Goal: Check status: Check status

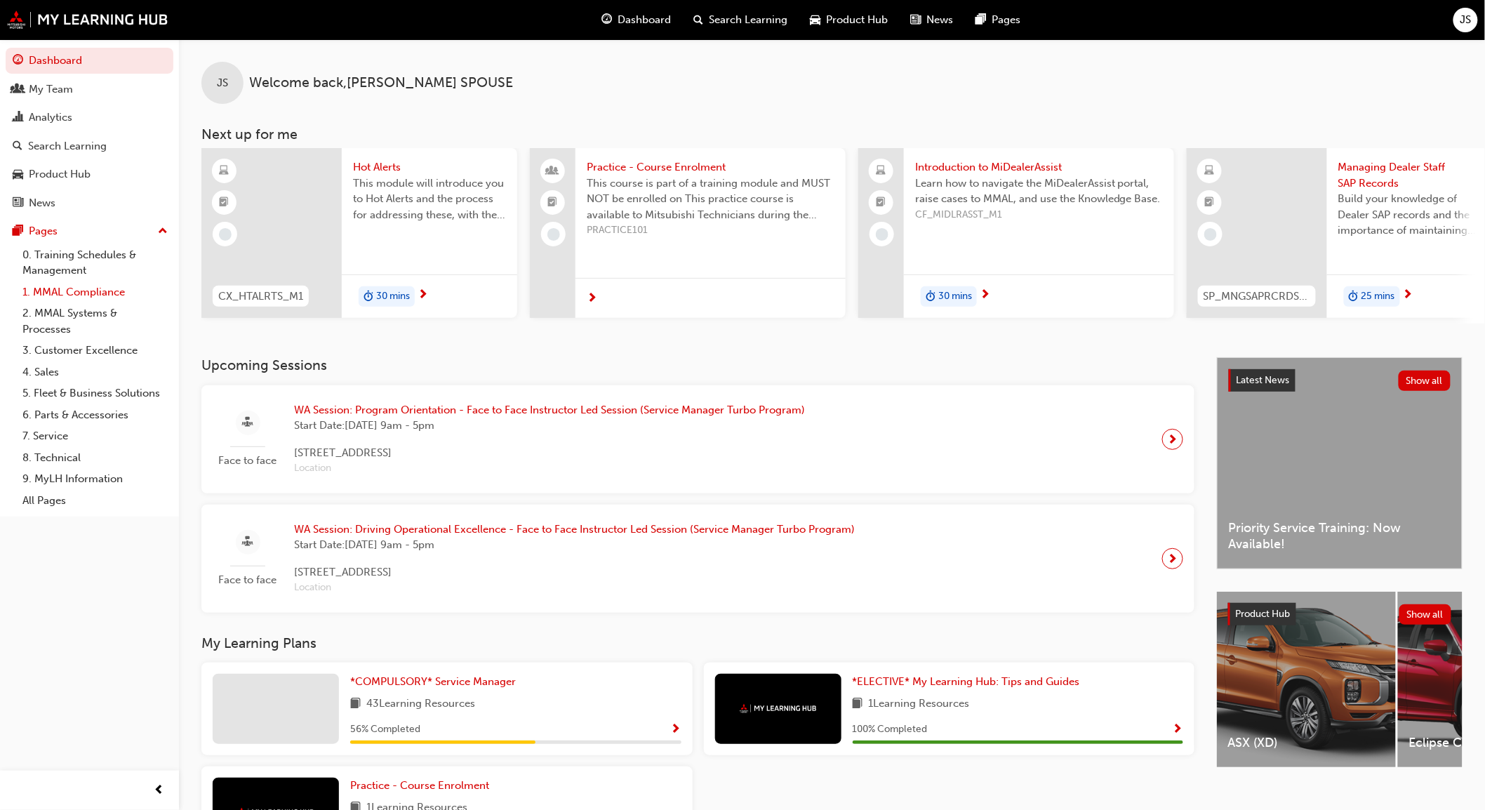
click at [82, 295] on link "1. MMAL Compliance" at bounding box center [95, 292] width 157 height 22
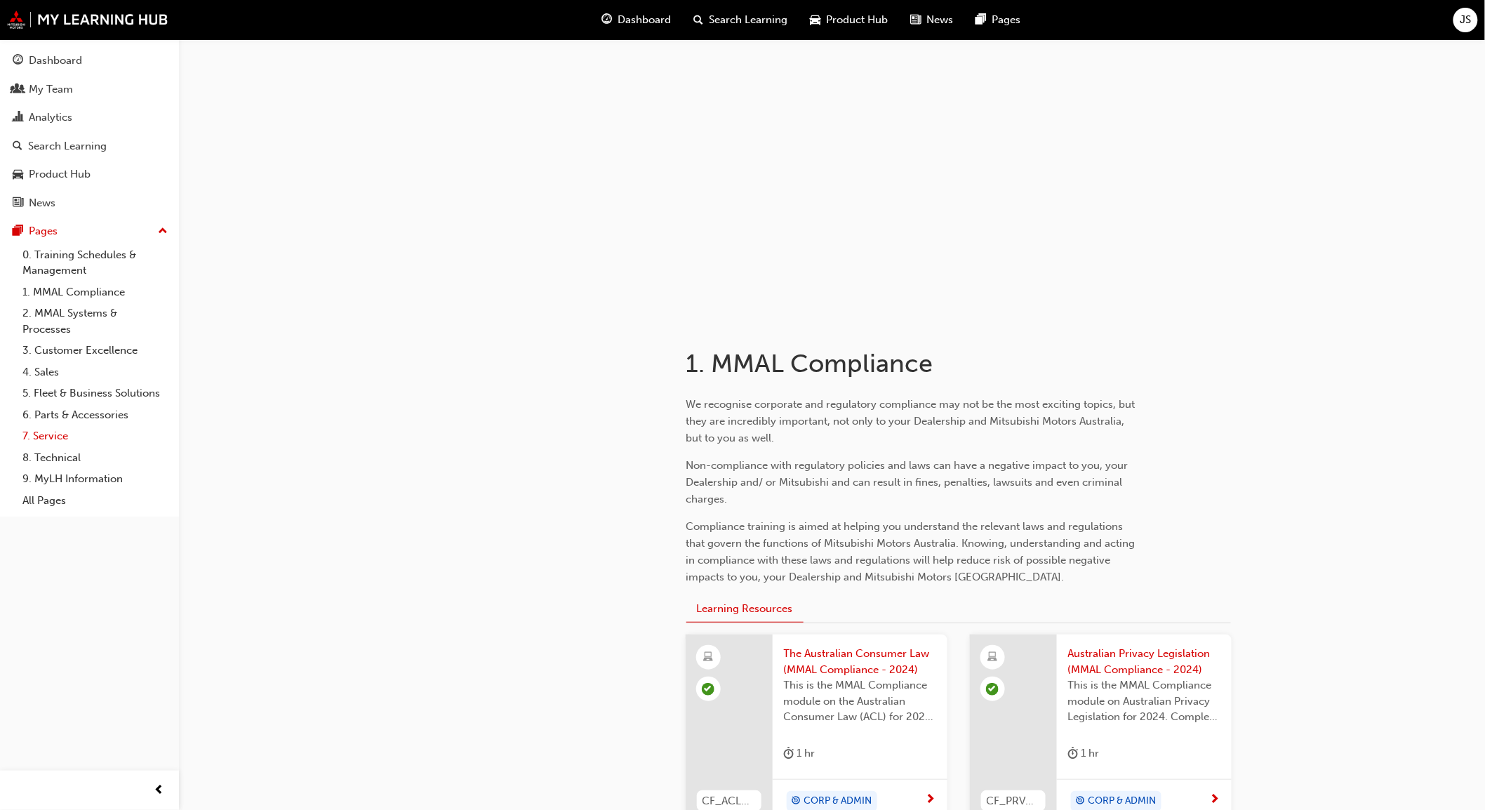
click at [58, 440] on link "7. Service" at bounding box center [95, 436] width 157 height 22
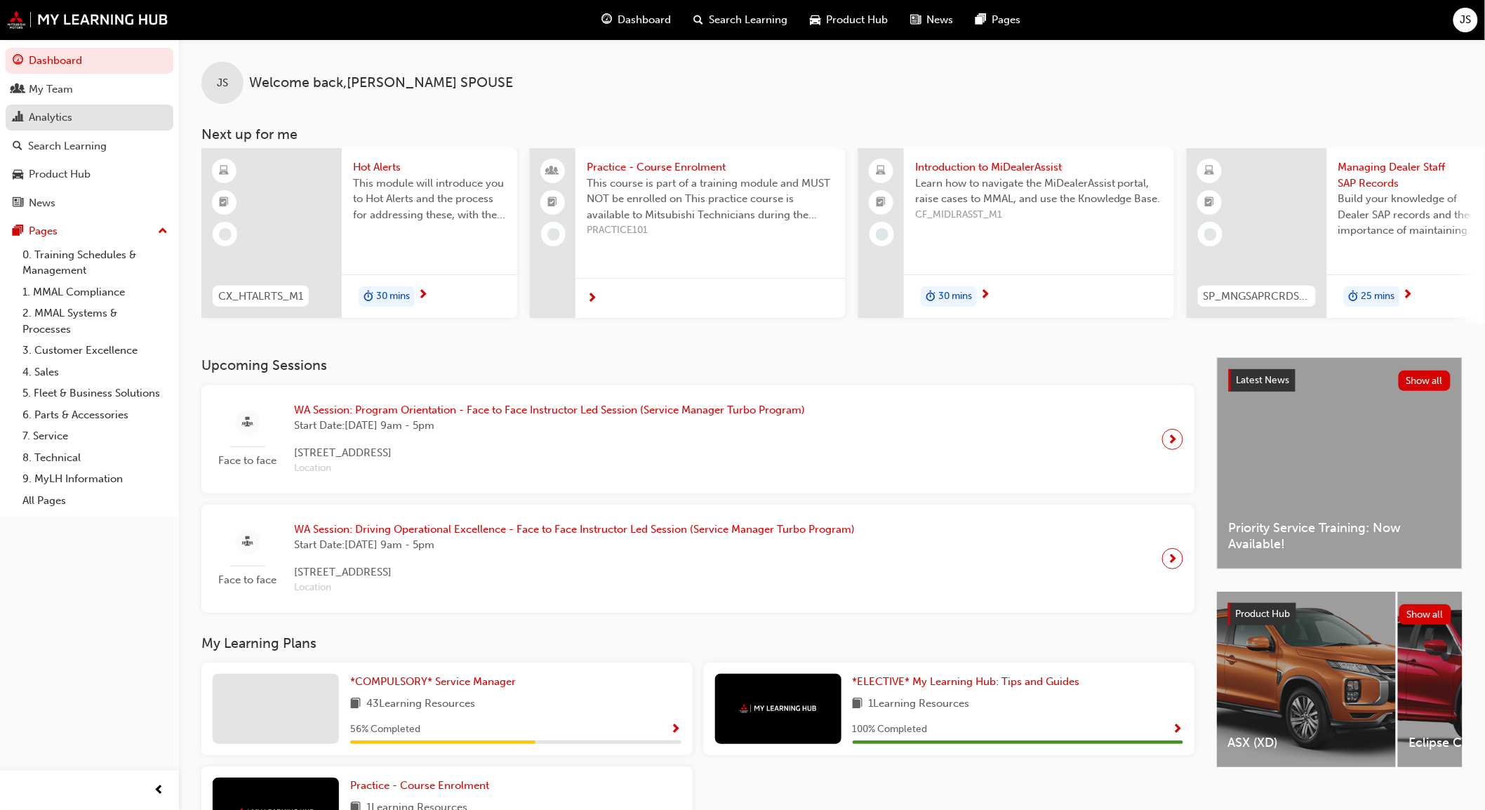
click at [39, 124] on div "Analytics" at bounding box center [51, 117] width 44 height 16
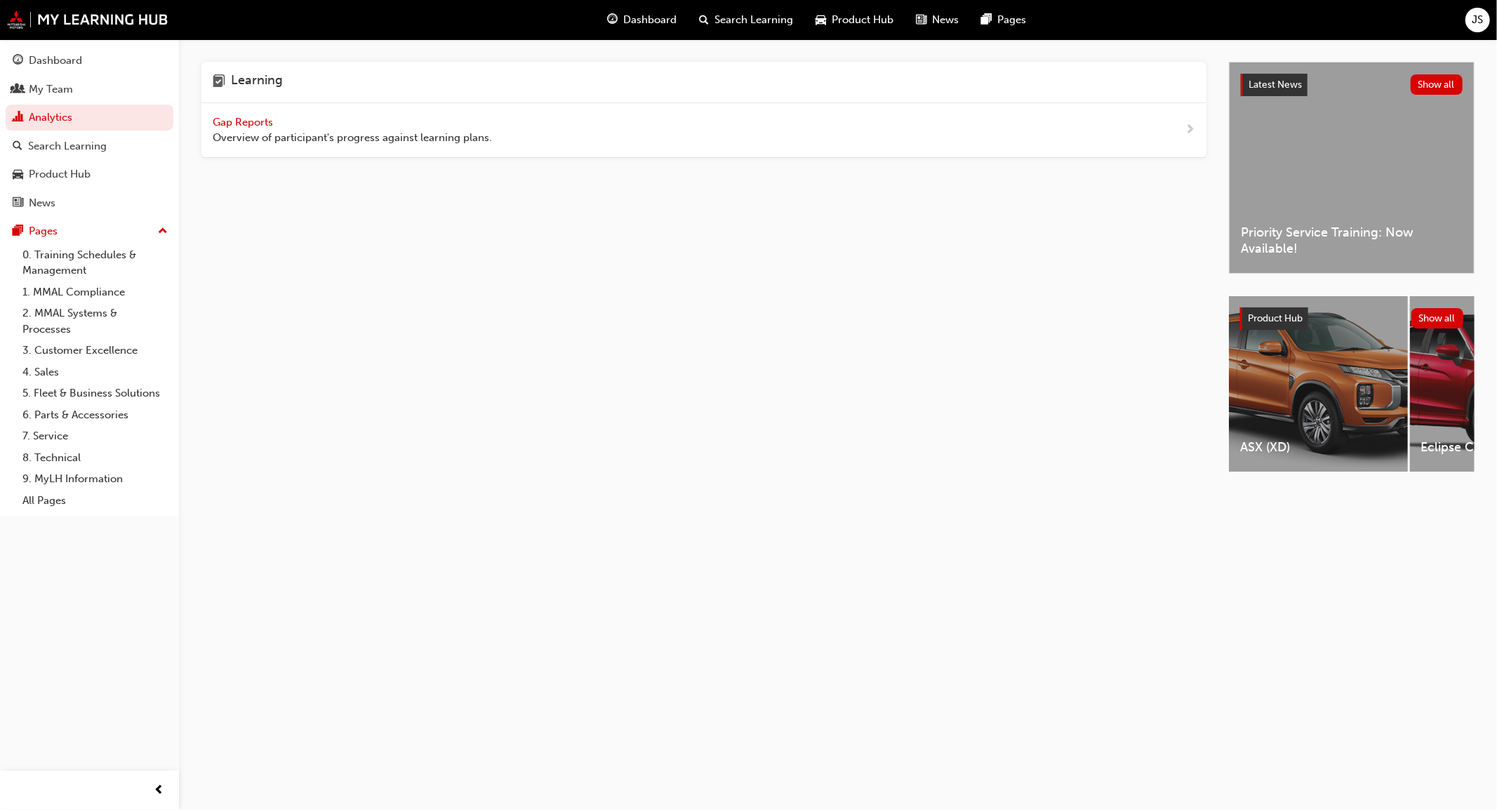
click at [257, 126] on span "Gap Reports" at bounding box center [244, 122] width 63 height 13
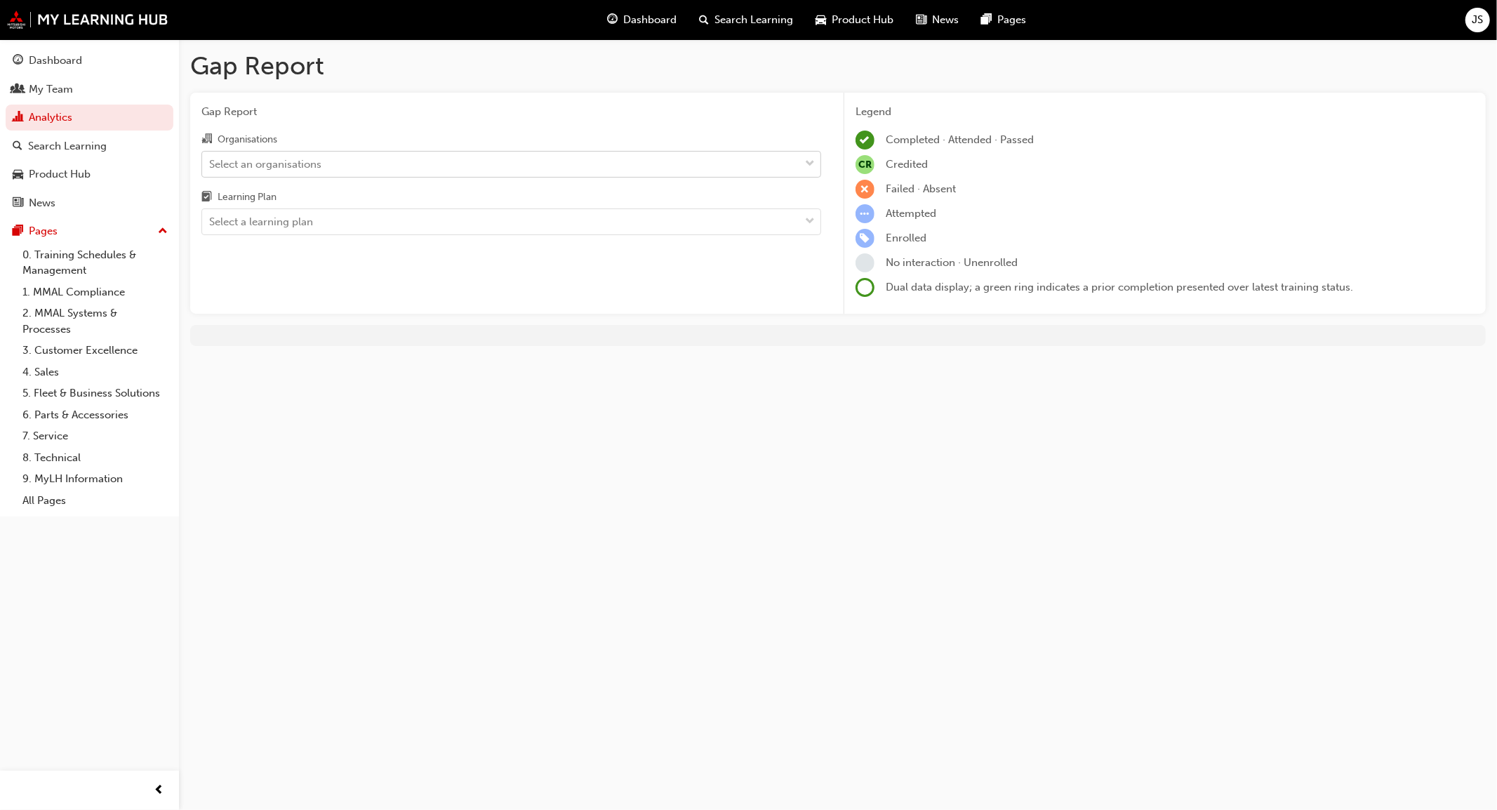
click at [257, 162] on div "Select an organisations" at bounding box center [265, 164] width 112 height 16
click at [211, 162] on input "Organisations Select an organisations" at bounding box center [209, 163] width 1 height 12
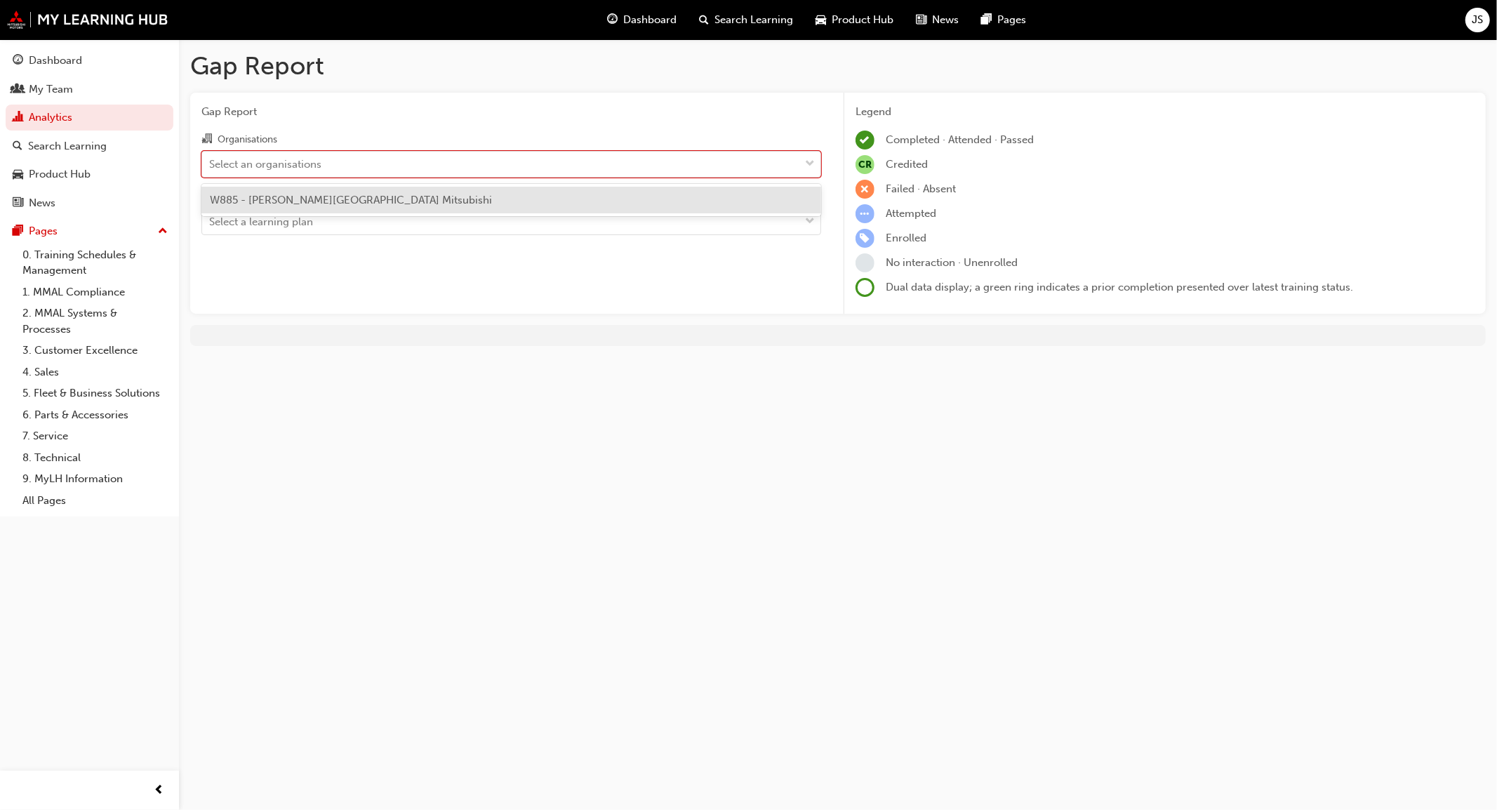
click at [262, 194] on span "W885 - [PERSON_NAME][GEOGRAPHIC_DATA] Mitsubishi" at bounding box center [351, 200] width 282 height 13
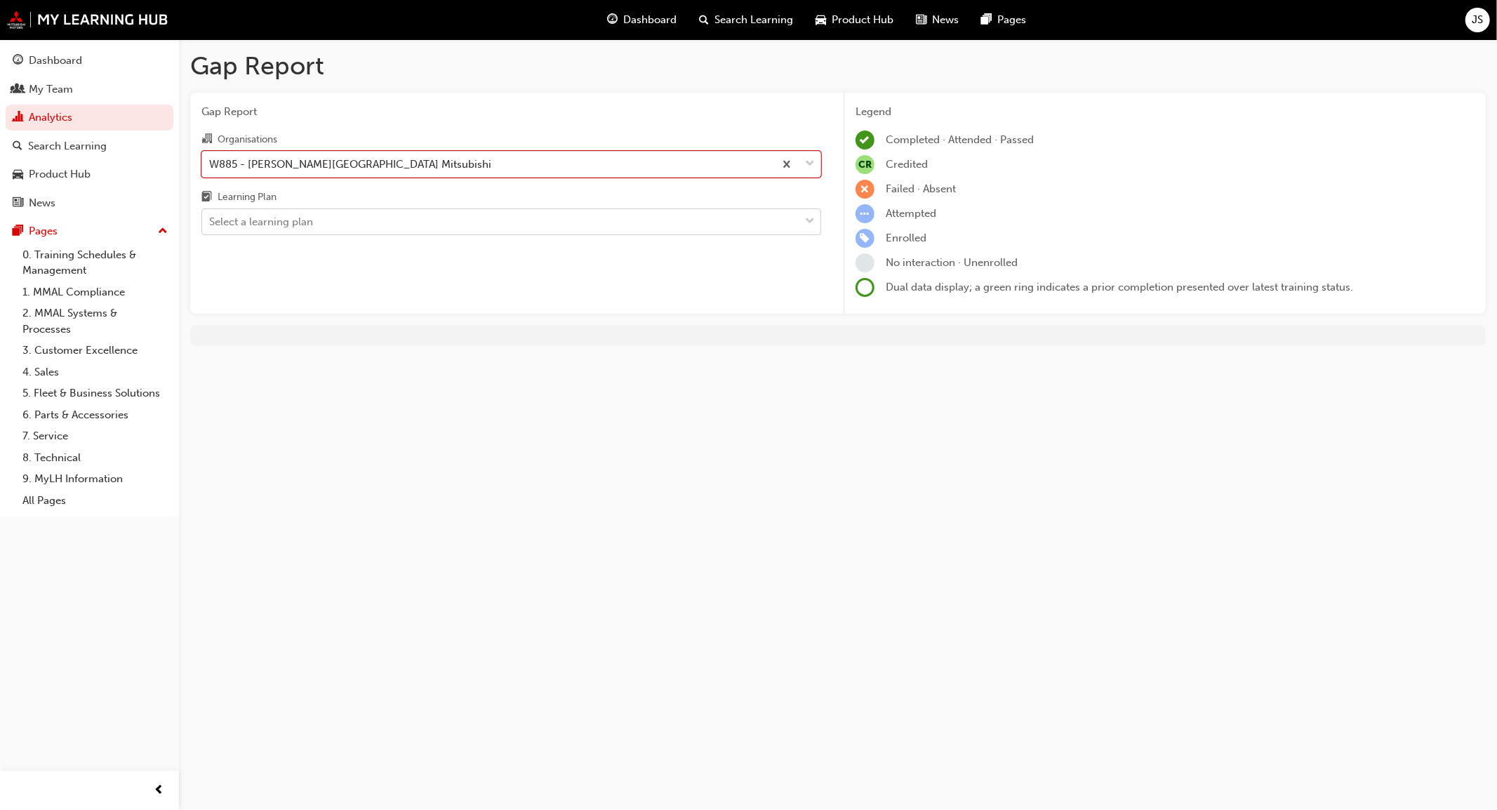
click at [264, 220] on div "Select a learning plan" at bounding box center [261, 222] width 104 height 16
click at [211, 220] on input "Learning Plan Select a learning plan" at bounding box center [209, 221] width 1 height 12
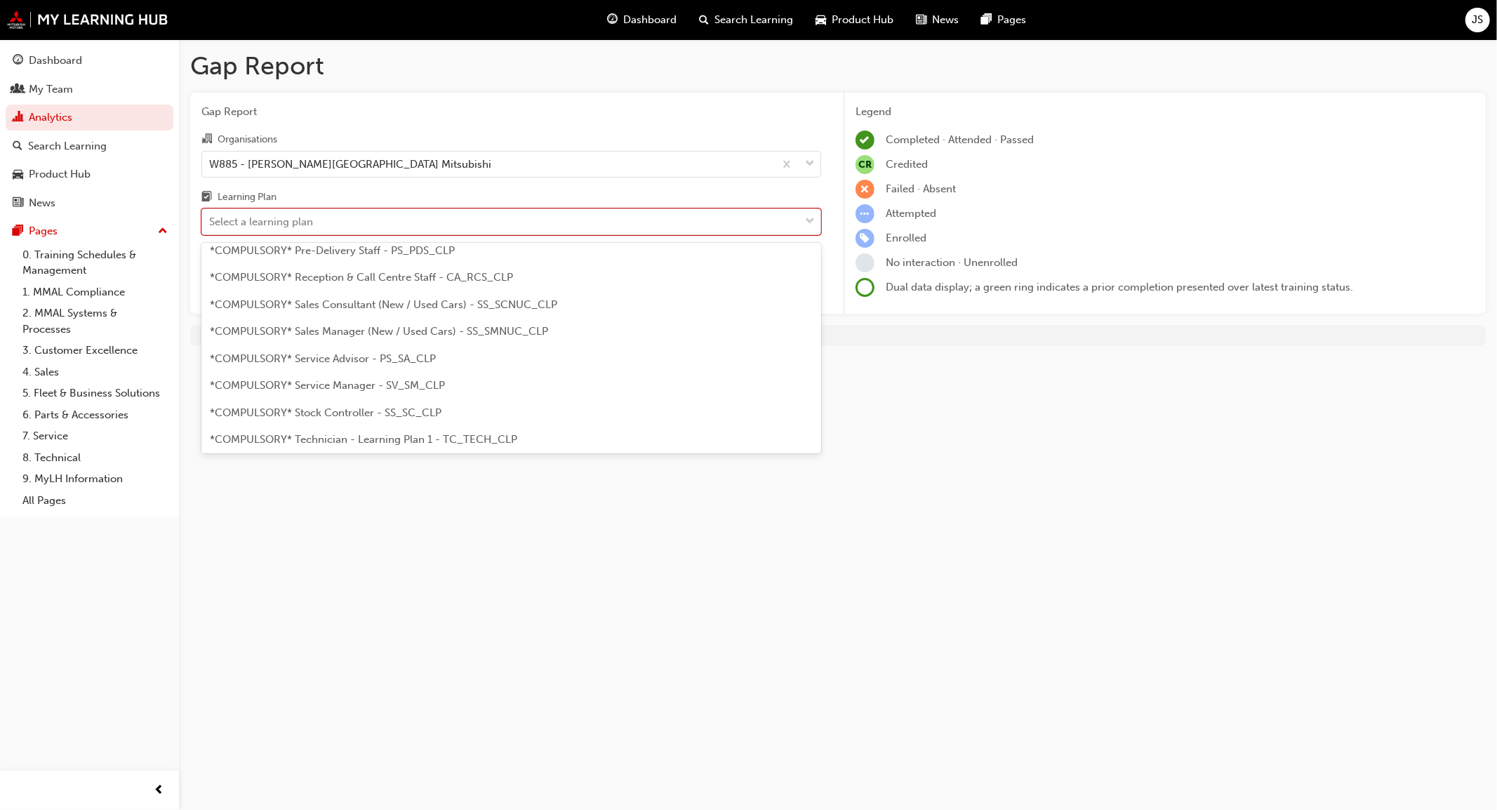
scroll to position [390, 0]
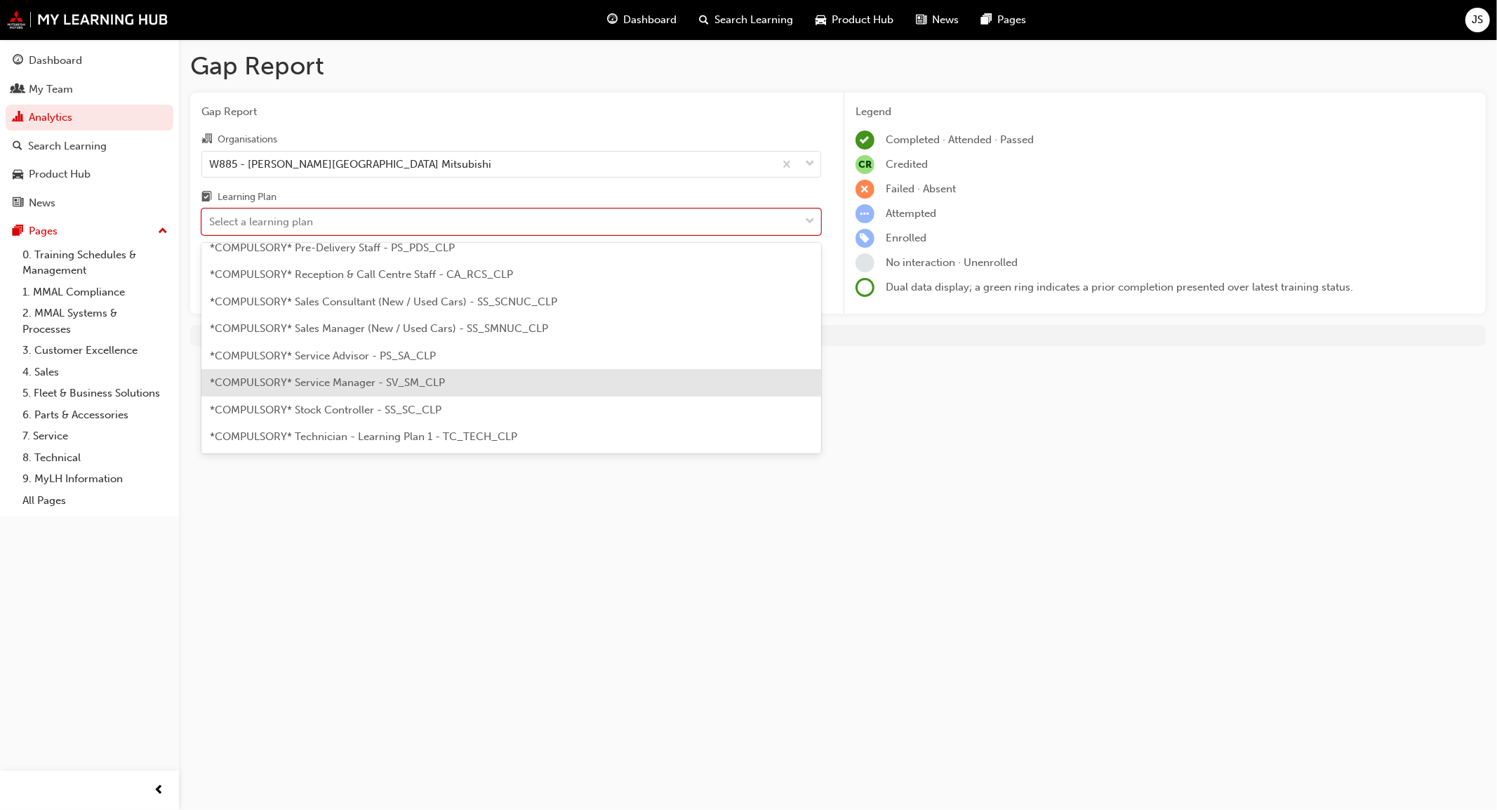
click at [300, 381] on span "*COMPULSORY* Service Manager - SV_SM_CLP" at bounding box center [327, 382] width 235 height 13
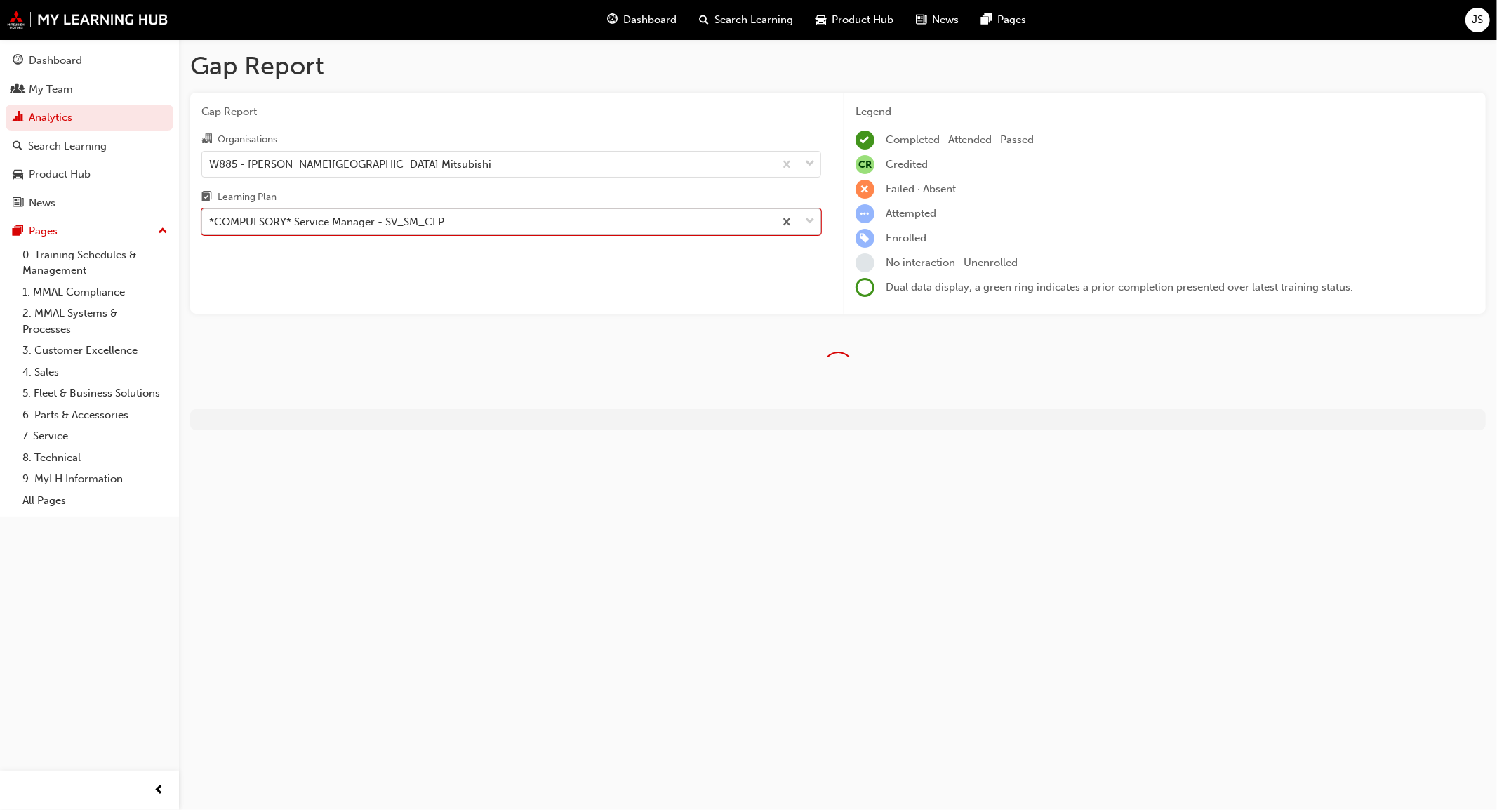
click at [307, 228] on div "*COMPULSORY* Service Manager - SV_SM_CLP" at bounding box center [326, 222] width 235 height 16
click at [211, 227] on input "Learning Plan option *COMPULSORY* Service Manager - SV_SM_CLP, selected. 0 resu…" at bounding box center [209, 221] width 1 height 12
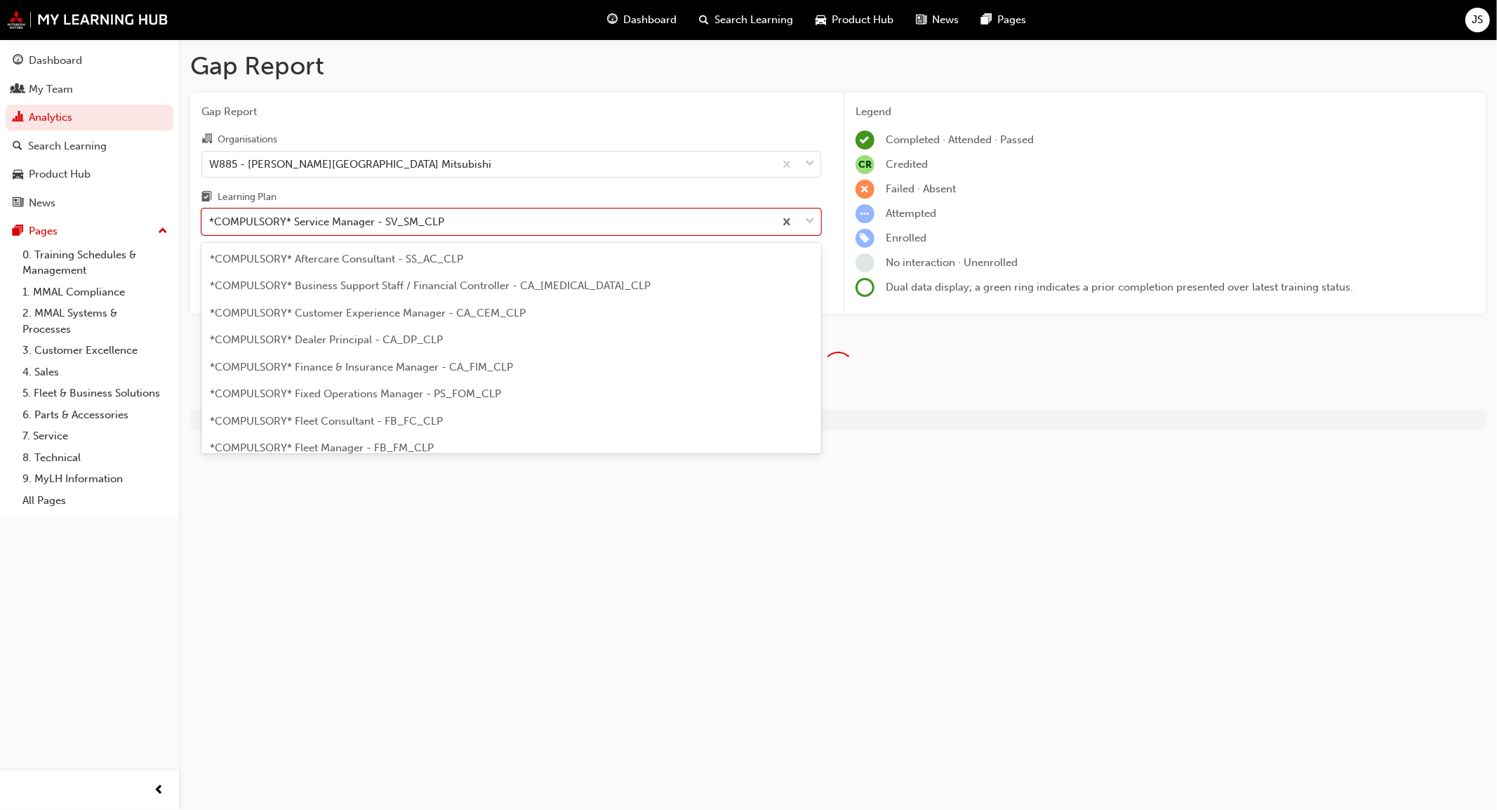
scroll to position [340, 0]
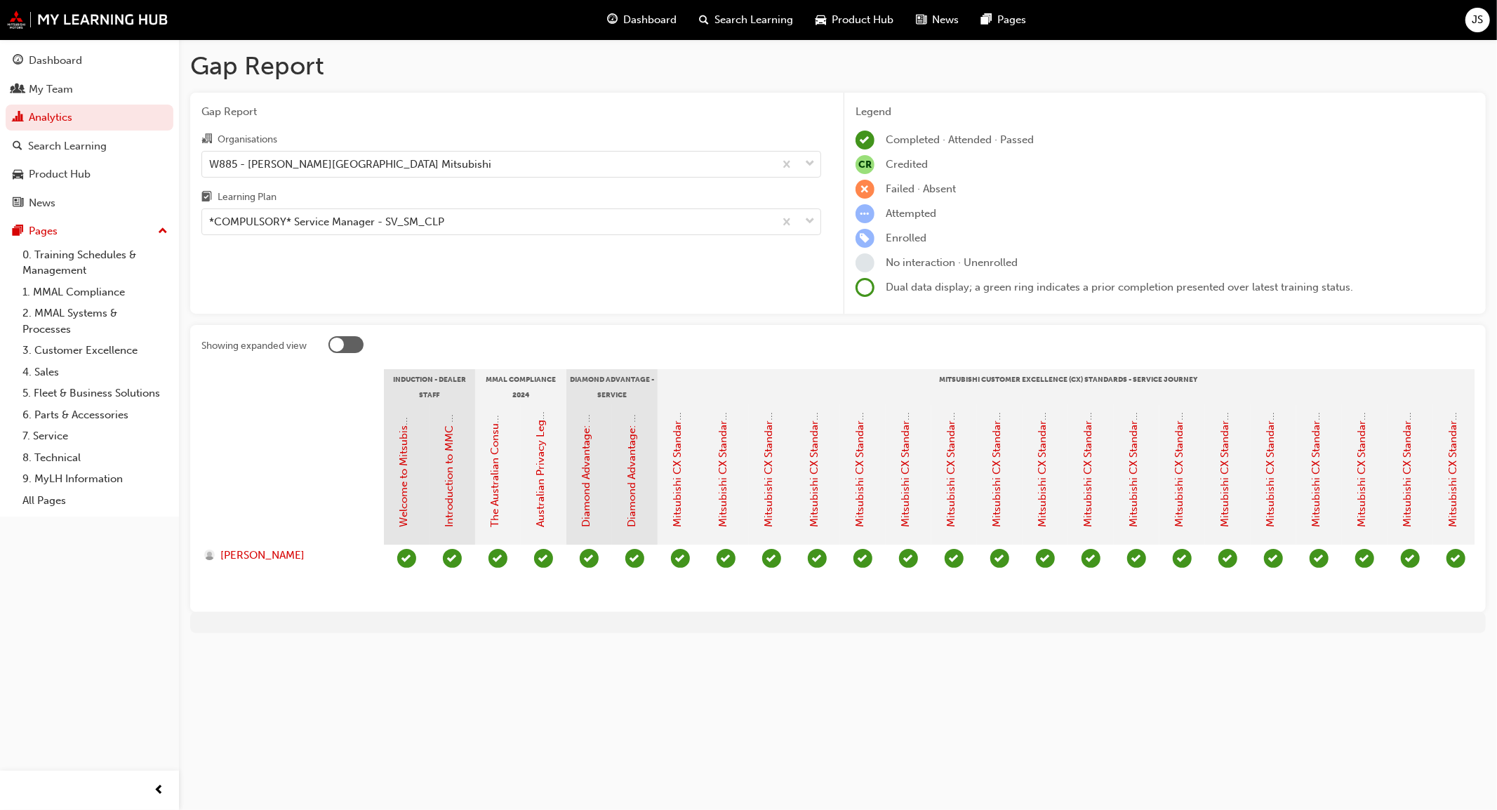
drag, startPoint x: 465, startPoint y: 613, endPoint x: 580, endPoint y: 625, distance: 115.0
click at [580, 625] on div "Gap Report Gap Report Organisations W885 - [PERSON_NAME] Park Mitsubishi Learni…" at bounding box center [838, 347] width 1318 height 616
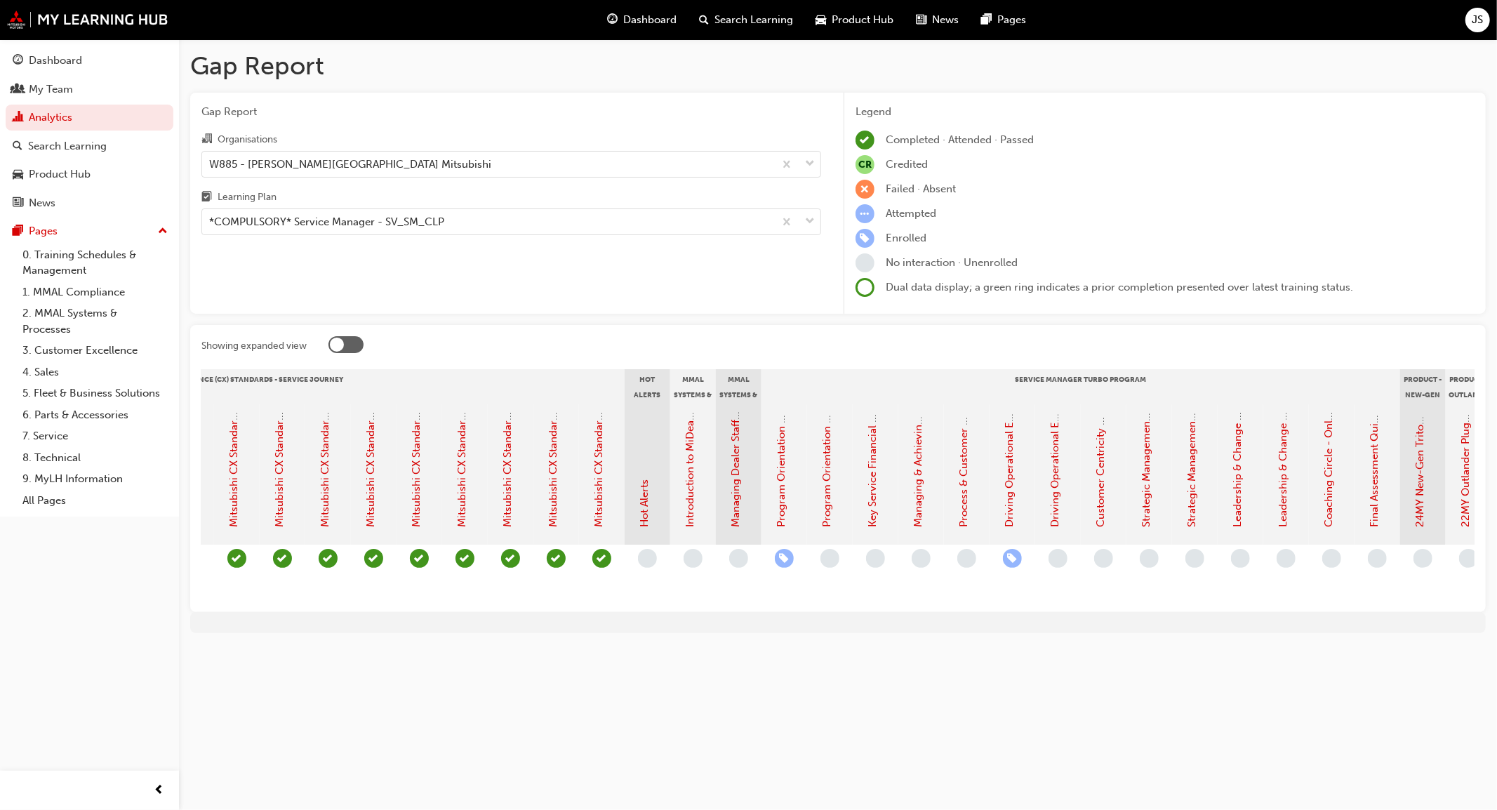
scroll to position [0, 916]
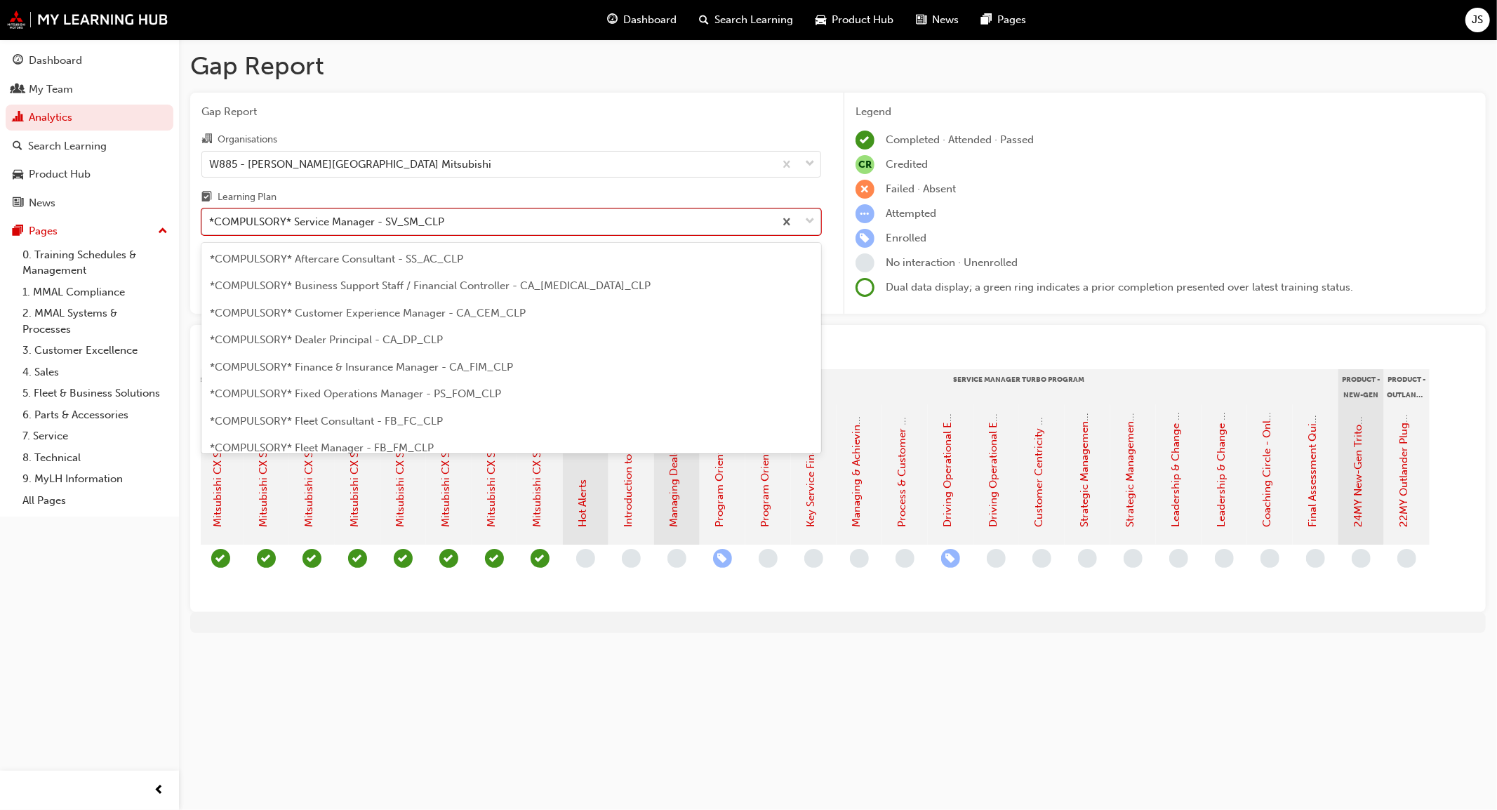
click at [711, 220] on div "*COMPULSORY* Service Manager - SV_SM_CLP" at bounding box center [488, 222] width 572 height 25
click at [211, 220] on input "Learning Plan option *COMPULSORY* Service Manager - SV_SM_CLP, selected. option…" at bounding box center [209, 221] width 1 height 12
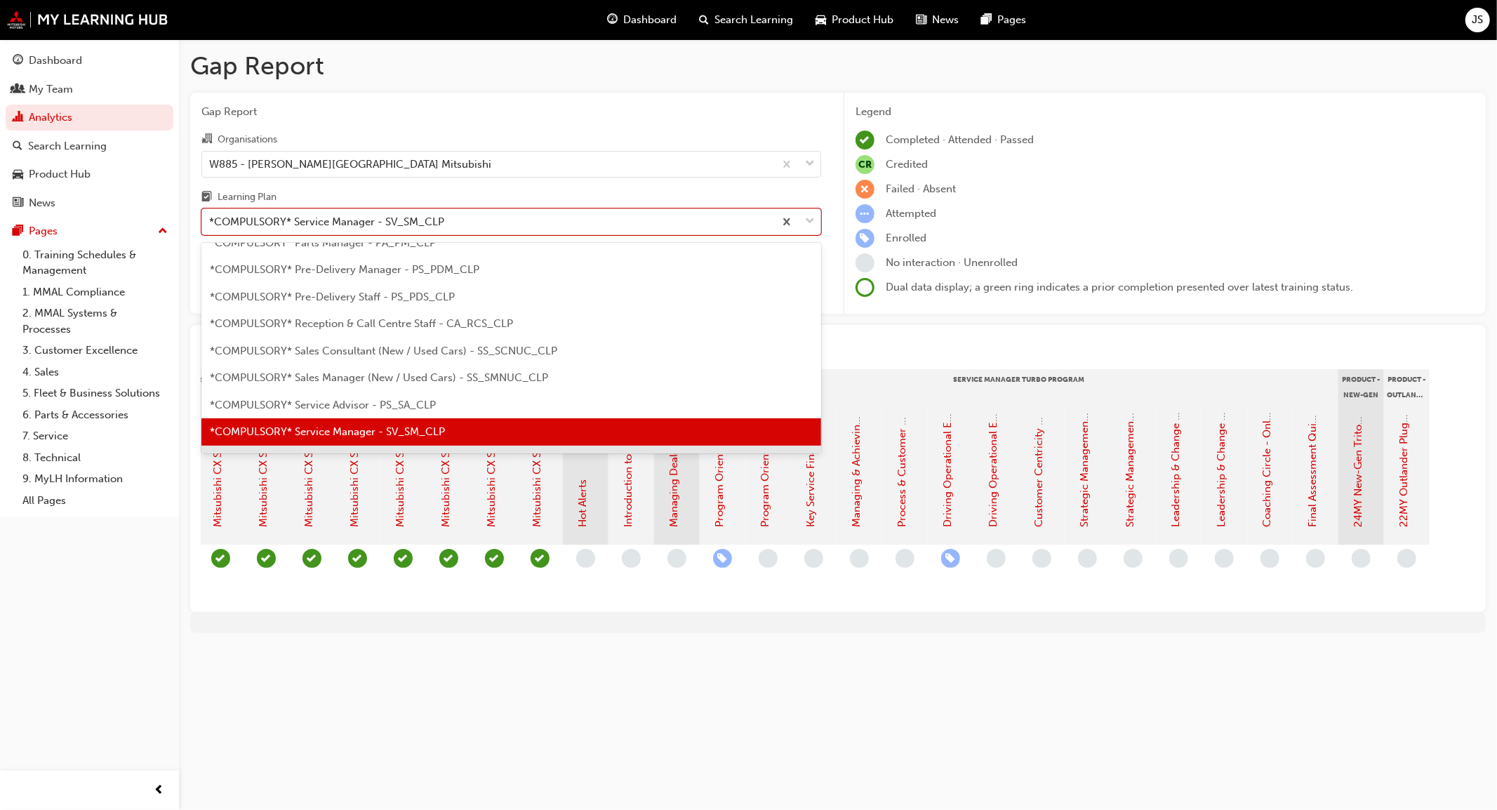
click at [353, 741] on div "Gap Report Gap Report Organisations W885 - [PERSON_NAME][GEOGRAPHIC_DATA] Mitsu…" at bounding box center [748, 405] width 1497 height 810
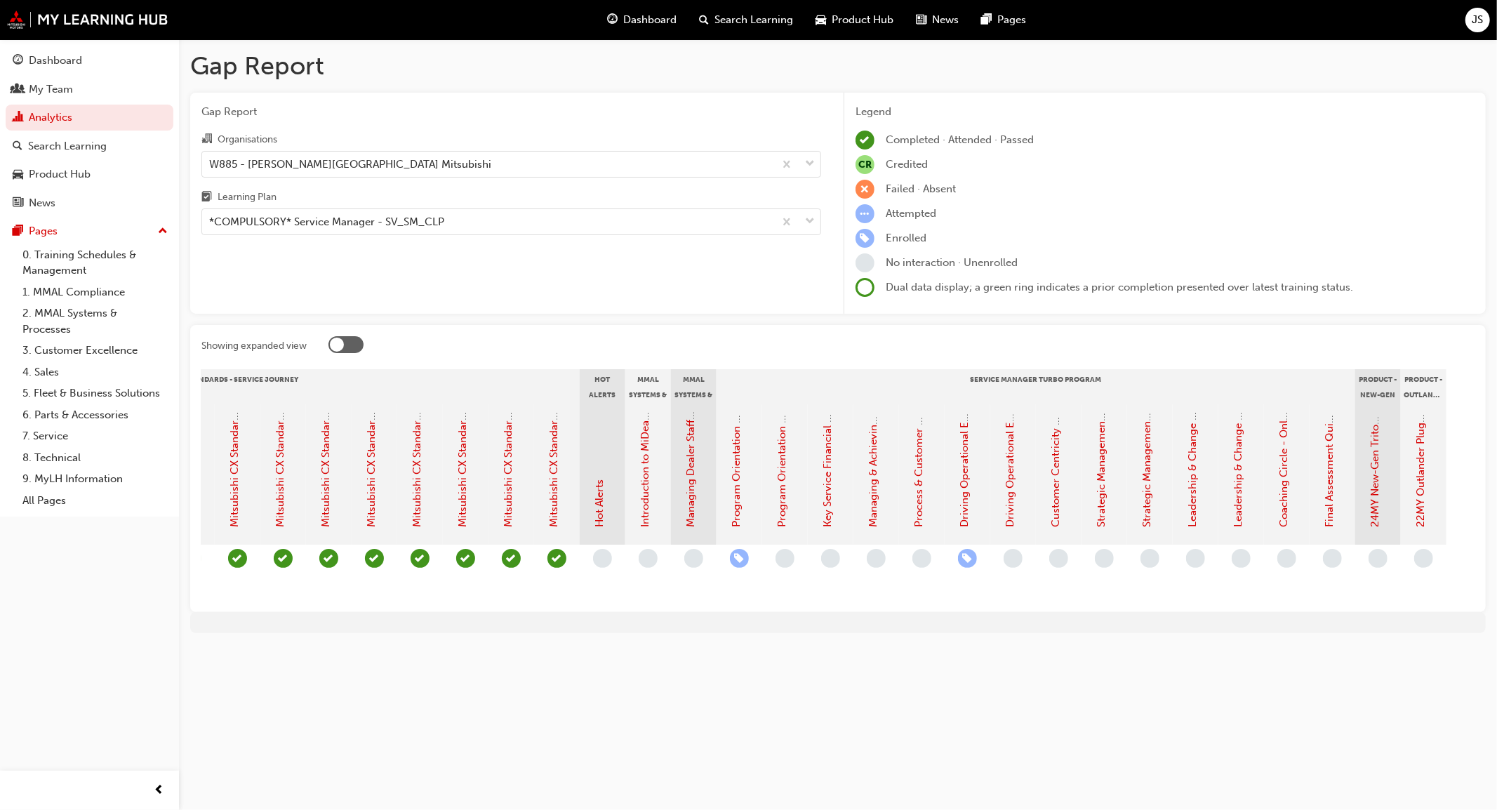
scroll to position [0, 916]
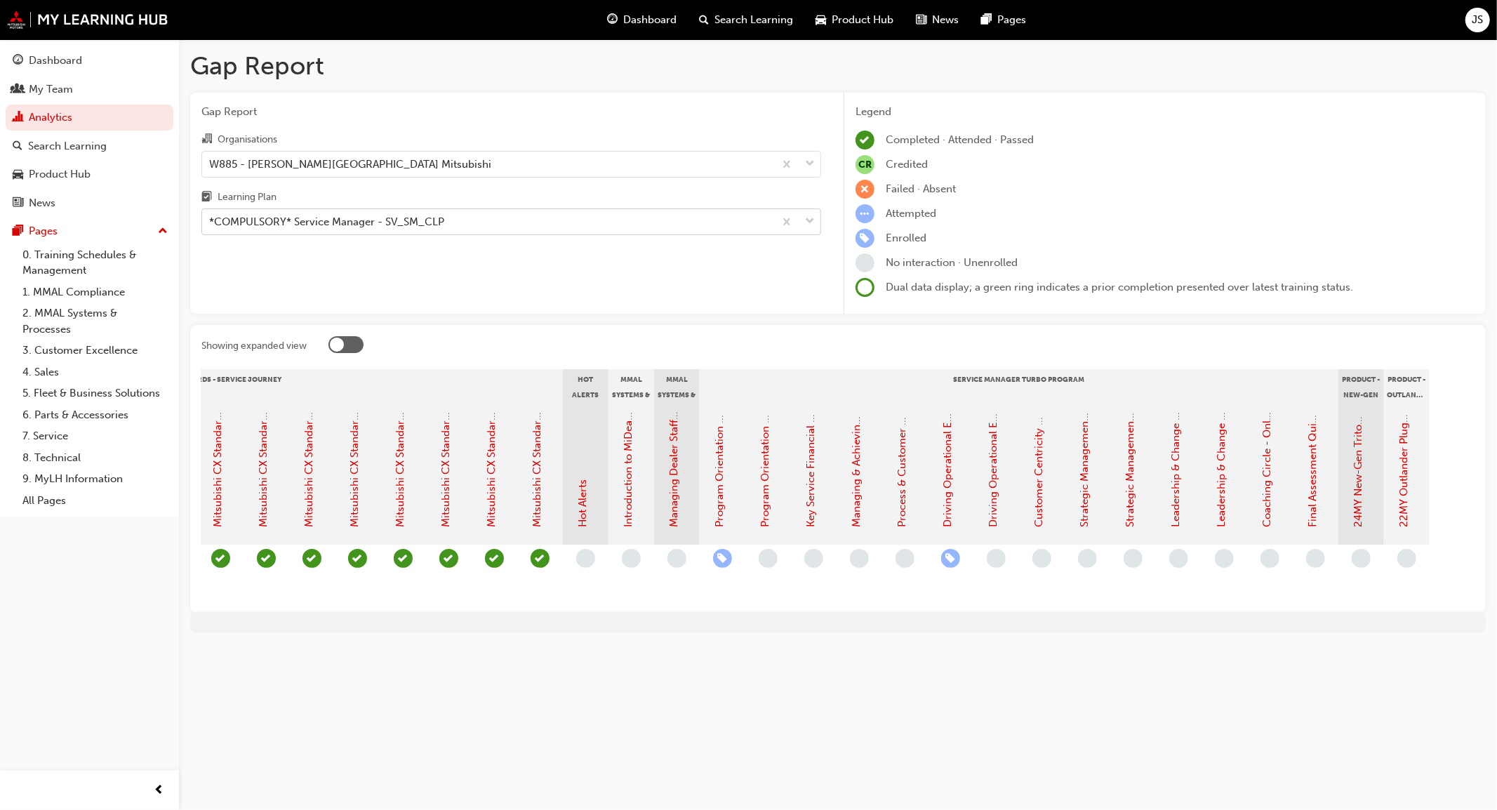
click at [669, 223] on div "*COMPULSORY* Service Manager - SV_SM_CLP" at bounding box center [488, 222] width 572 height 25
click at [211, 223] on input "Learning Plan *COMPULSORY* Service Manager - SV_SM_CLP" at bounding box center [209, 221] width 1 height 12
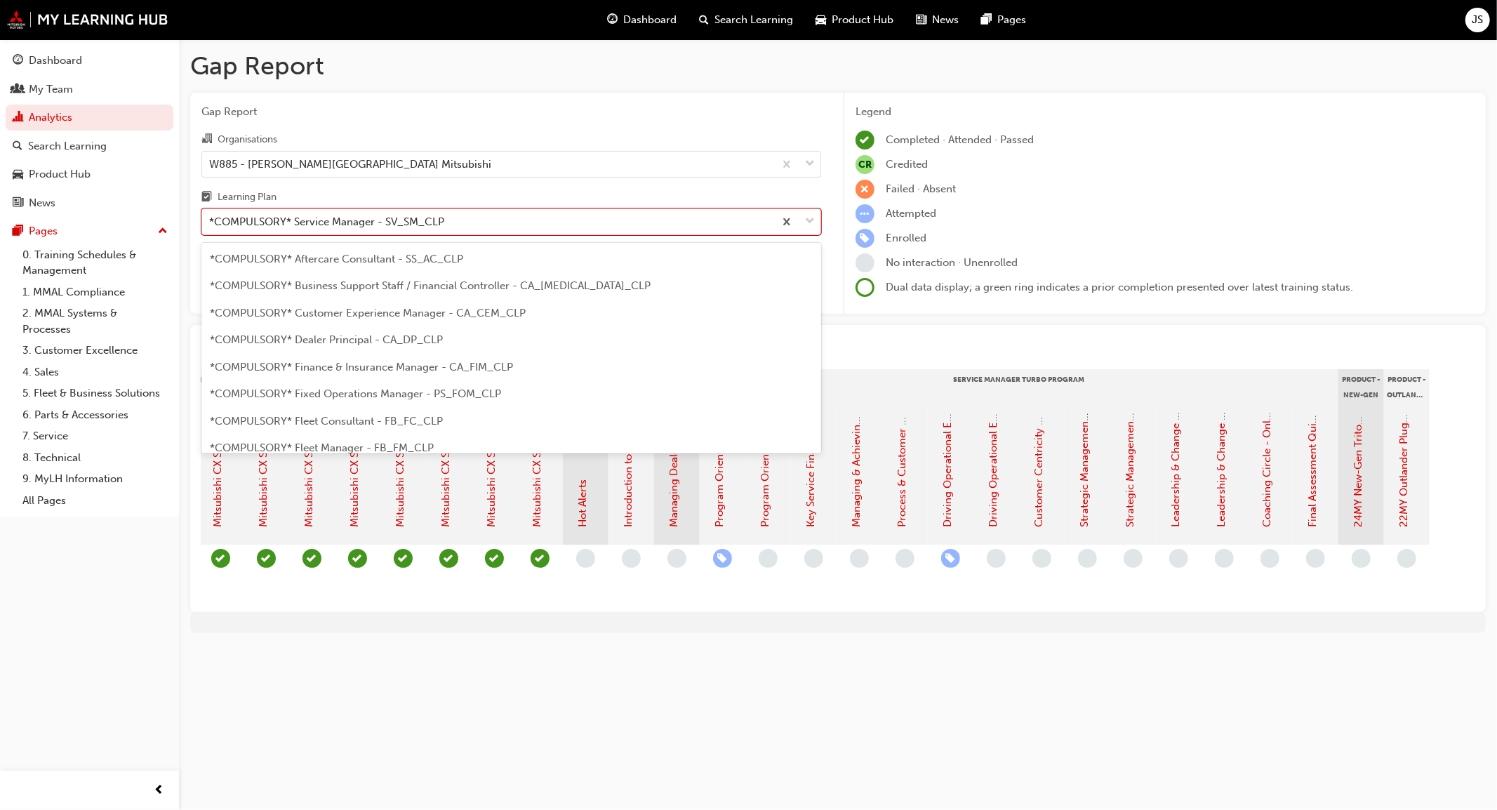
scroll to position [340, 0]
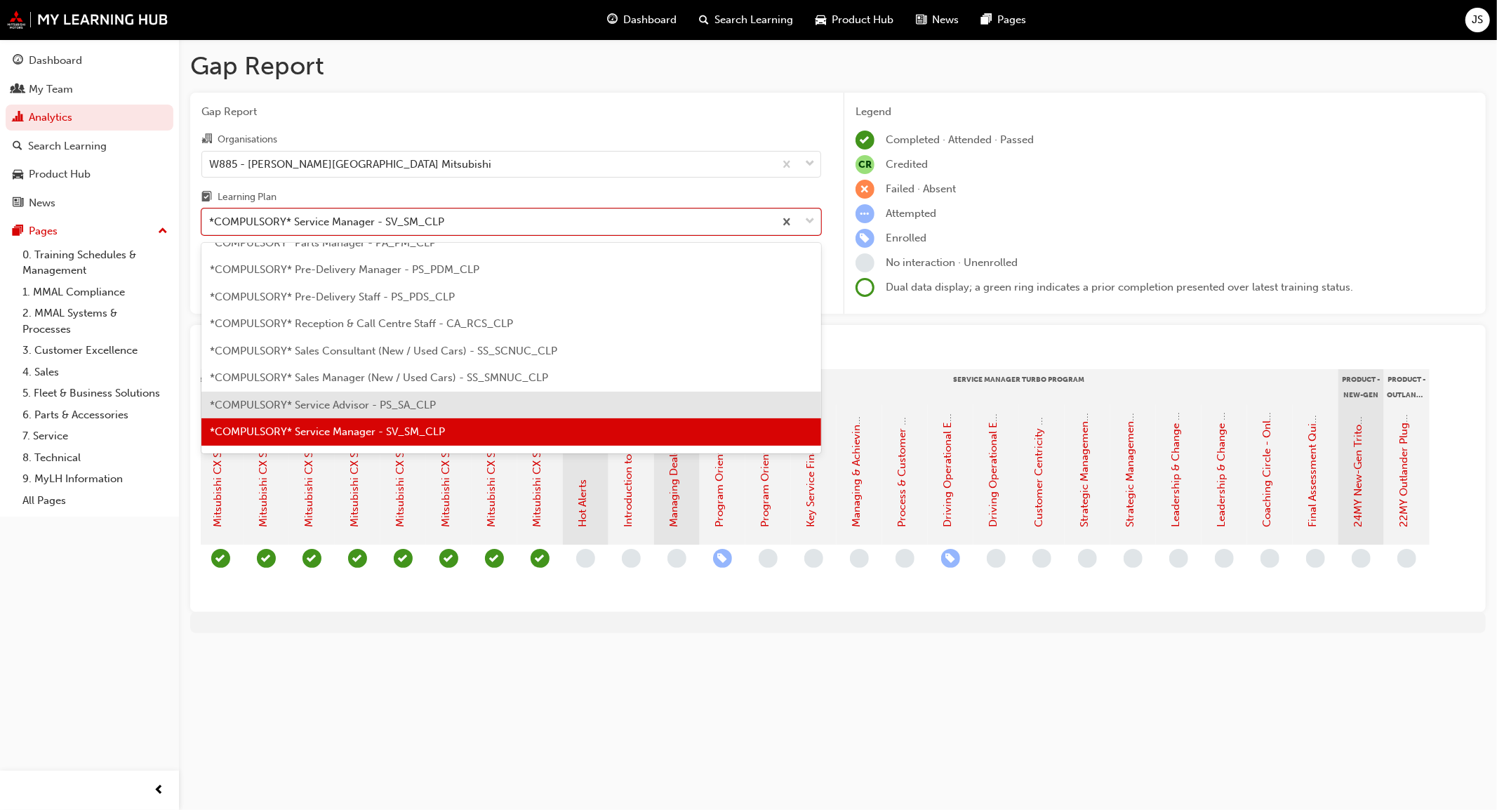
click at [504, 411] on div "*COMPULSORY* Service Advisor - PS_SA_CLP" at bounding box center [511, 405] width 620 height 27
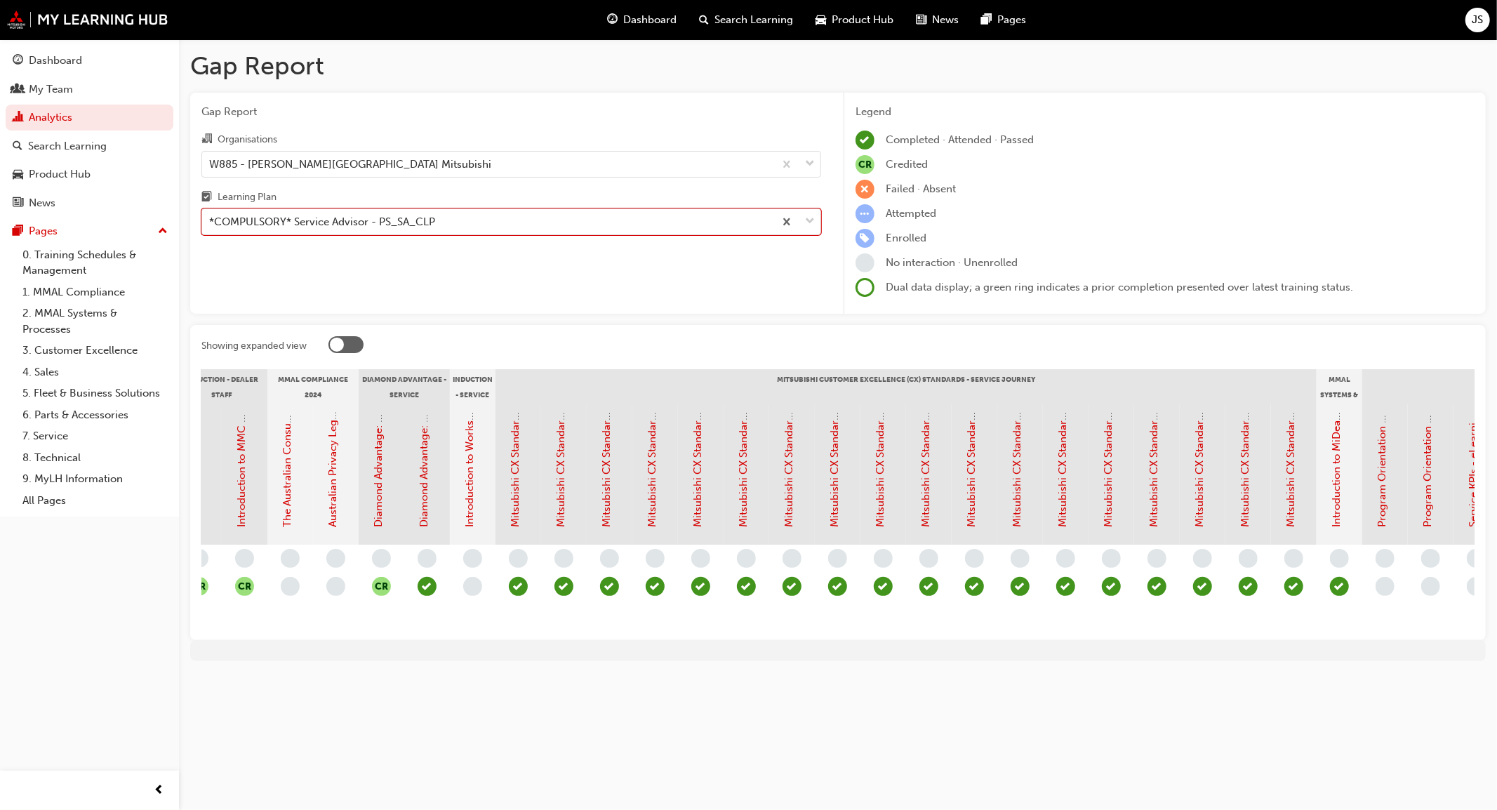
scroll to position [0, 197]
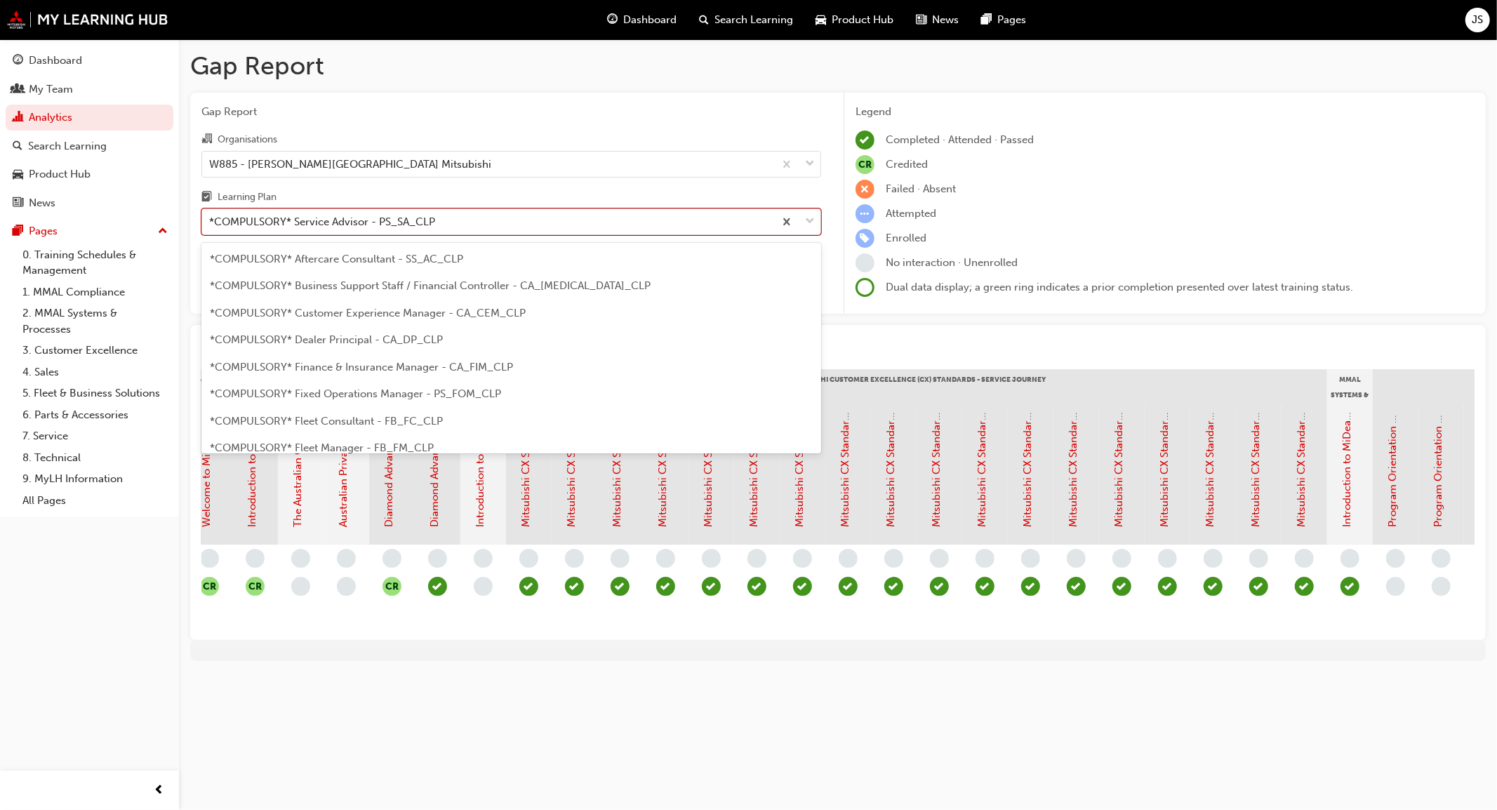
click at [738, 215] on div "*COMPULSORY* Service Advisor - PS_SA_CLP" at bounding box center [488, 222] width 572 height 25
click at [211, 215] on input "Learning Plan option *COMPULSORY* Service Advisor - PS_SA_CLP, selected. option…" at bounding box center [209, 221] width 1 height 12
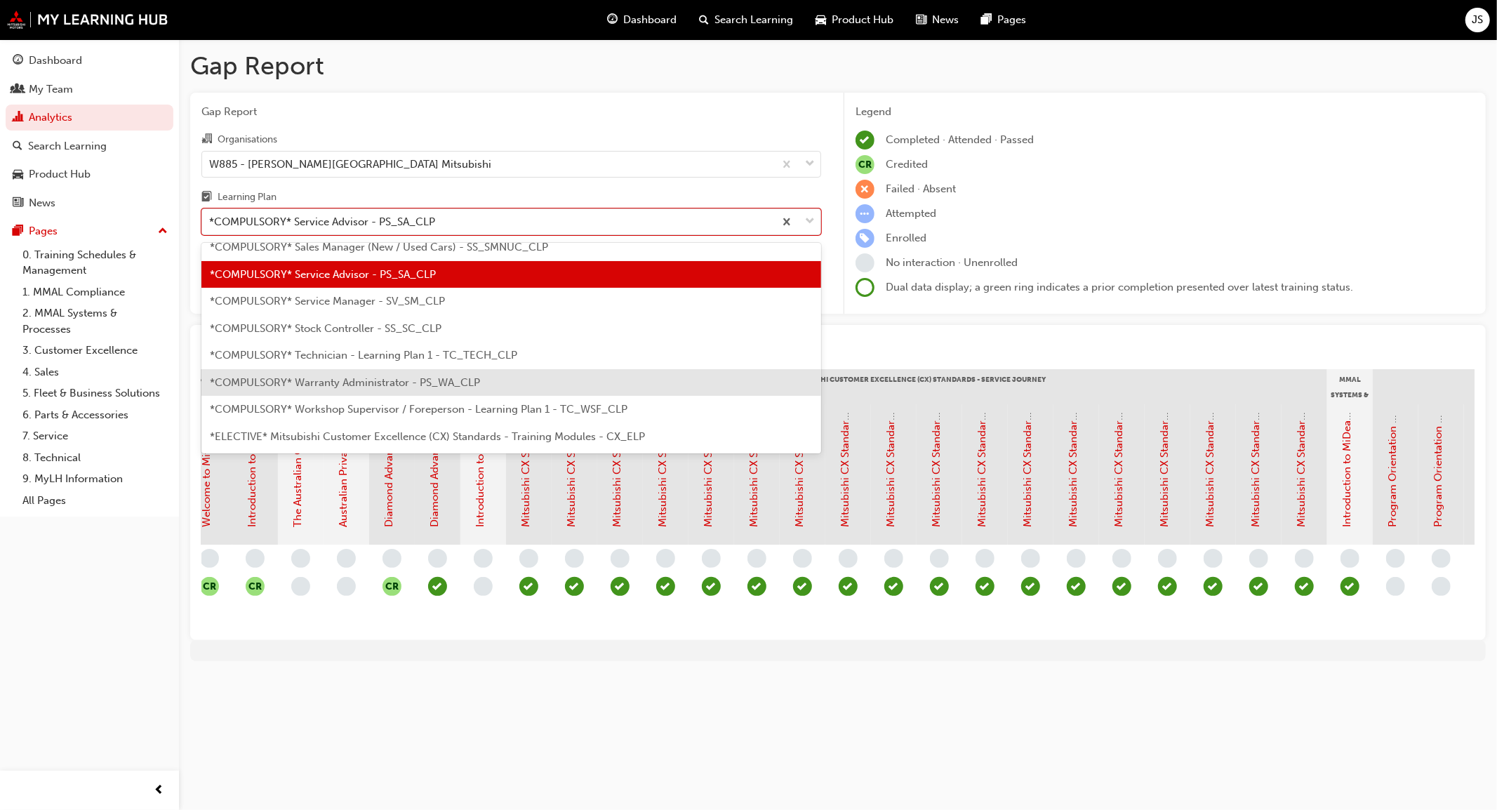
scroll to position [452, 0]
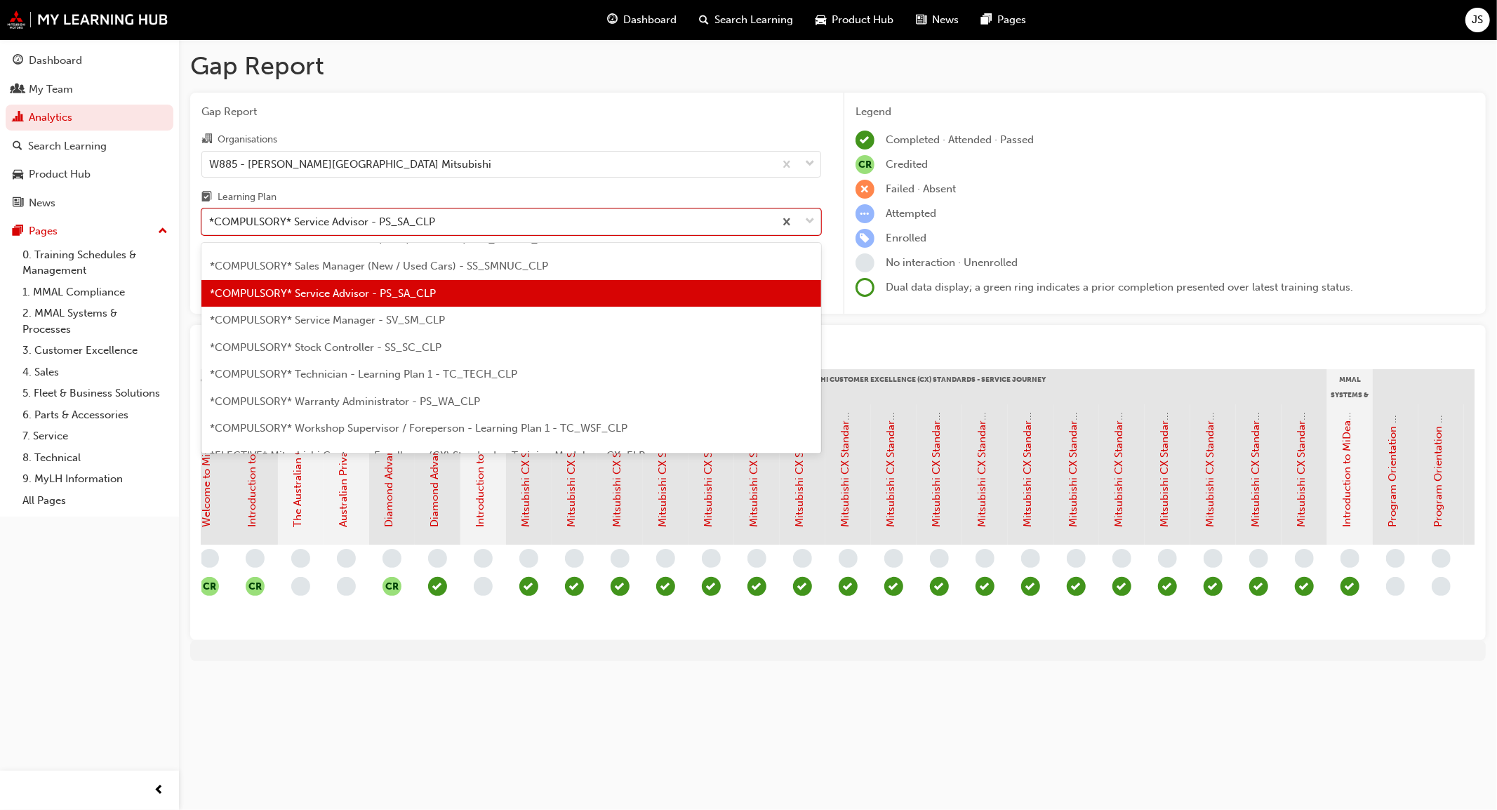
click at [364, 406] on span "*COMPULSORY* Warranty Administrator - PS_WA_CLP" at bounding box center [345, 401] width 270 height 13
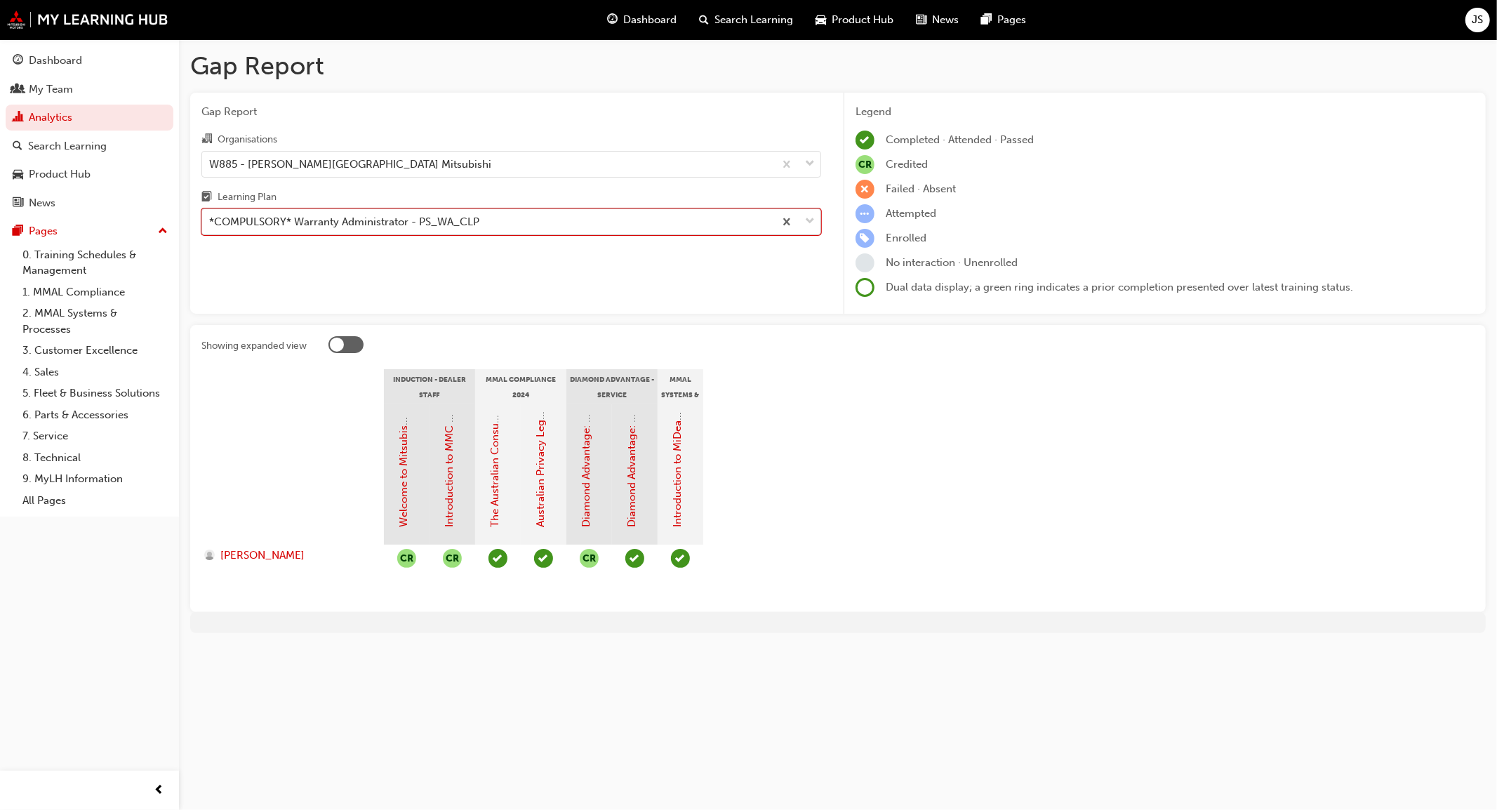
click at [502, 225] on div "*COMPULSORY* Warranty Administrator - PS_WA_CLP" at bounding box center [488, 222] width 572 height 25
click at [211, 225] on input "Learning Plan option *COMPULSORY* Warranty Administrator - PS_WA_CLP, selected.…" at bounding box center [209, 221] width 1 height 12
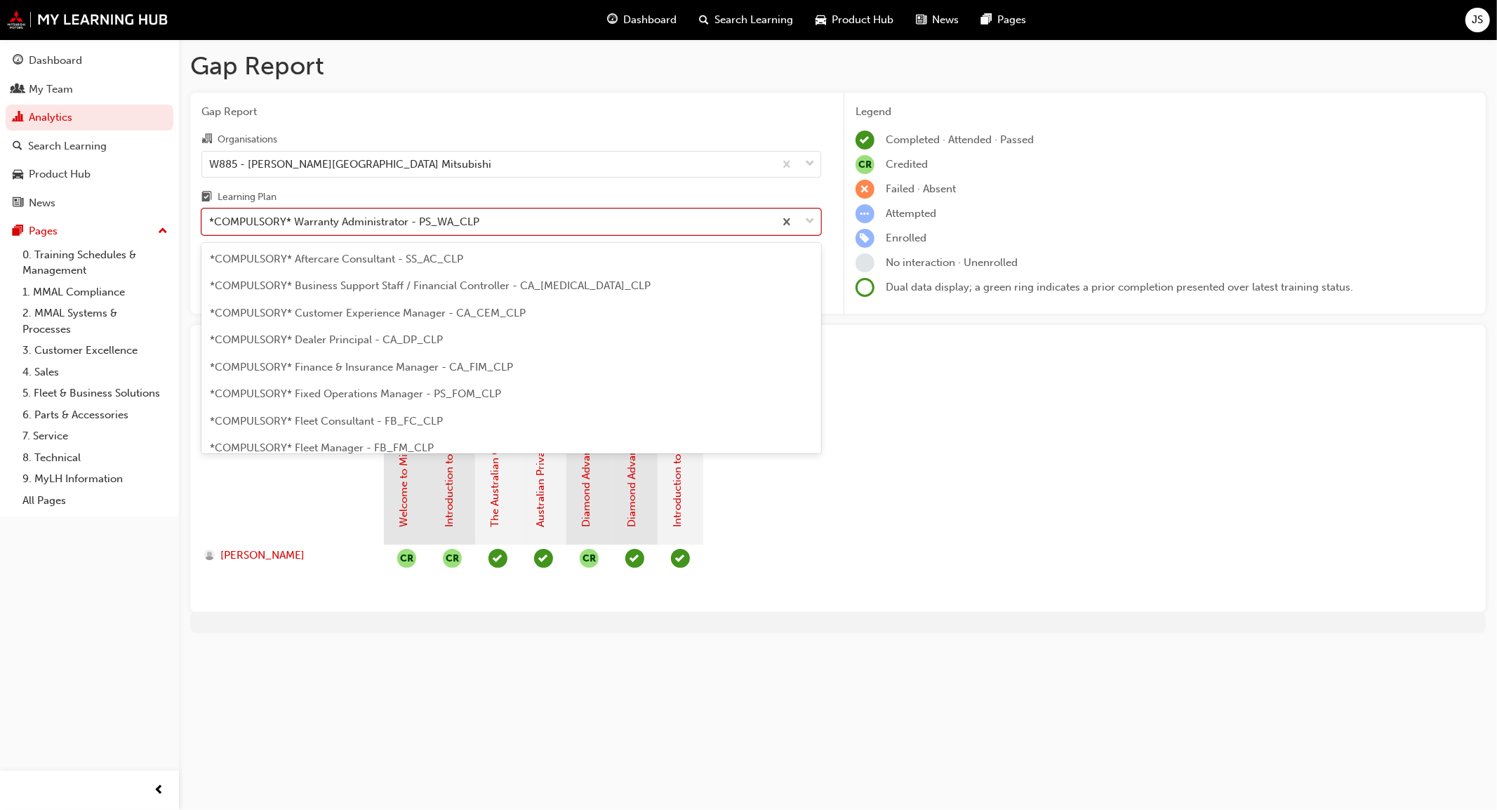
scroll to position [422, 0]
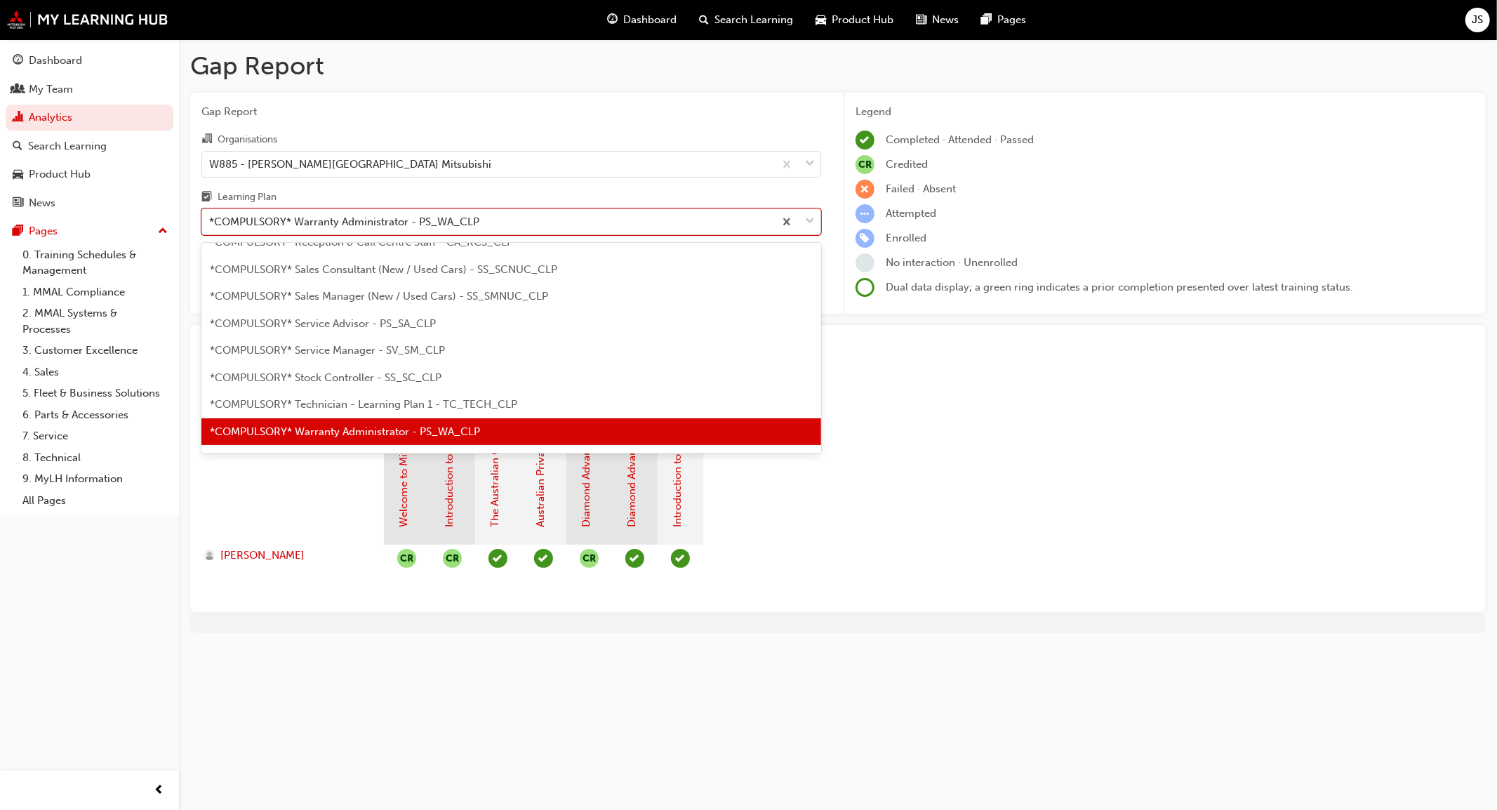
click at [973, 615] on div at bounding box center [838, 622] width 1296 height 21
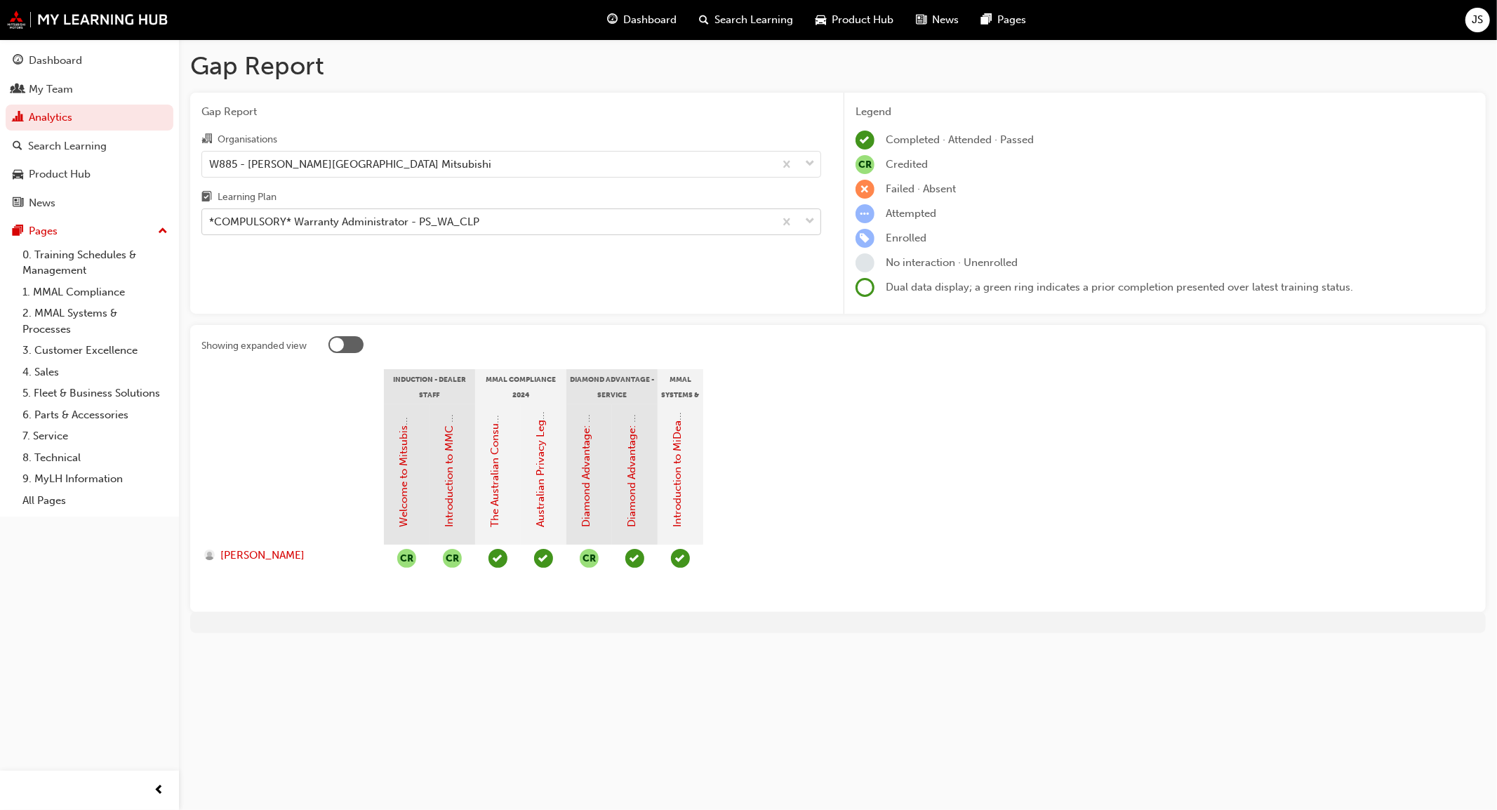
click at [439, 230] on div "*COMPULSORY* Warranty Administrator - PS_WA_CLP" at bounding box center [344, 222] width 270 height 16
click at [211, 227] on input "Learning Plan *COMPULSORY* Warranty Administrator - PS_WA_CLP" at bounding box center [209, 221] width 1 height 12
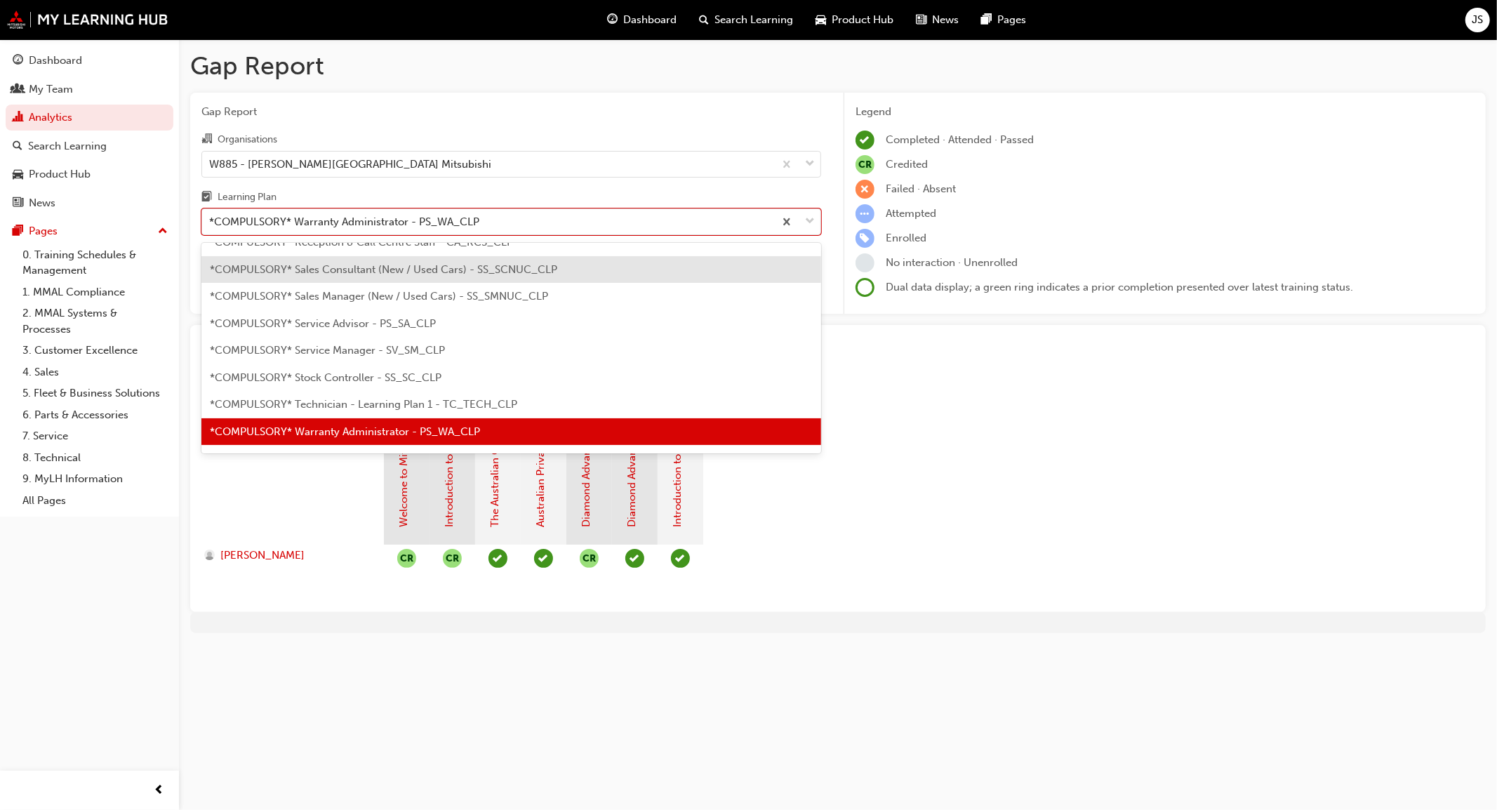
scroll to position [344, 0]
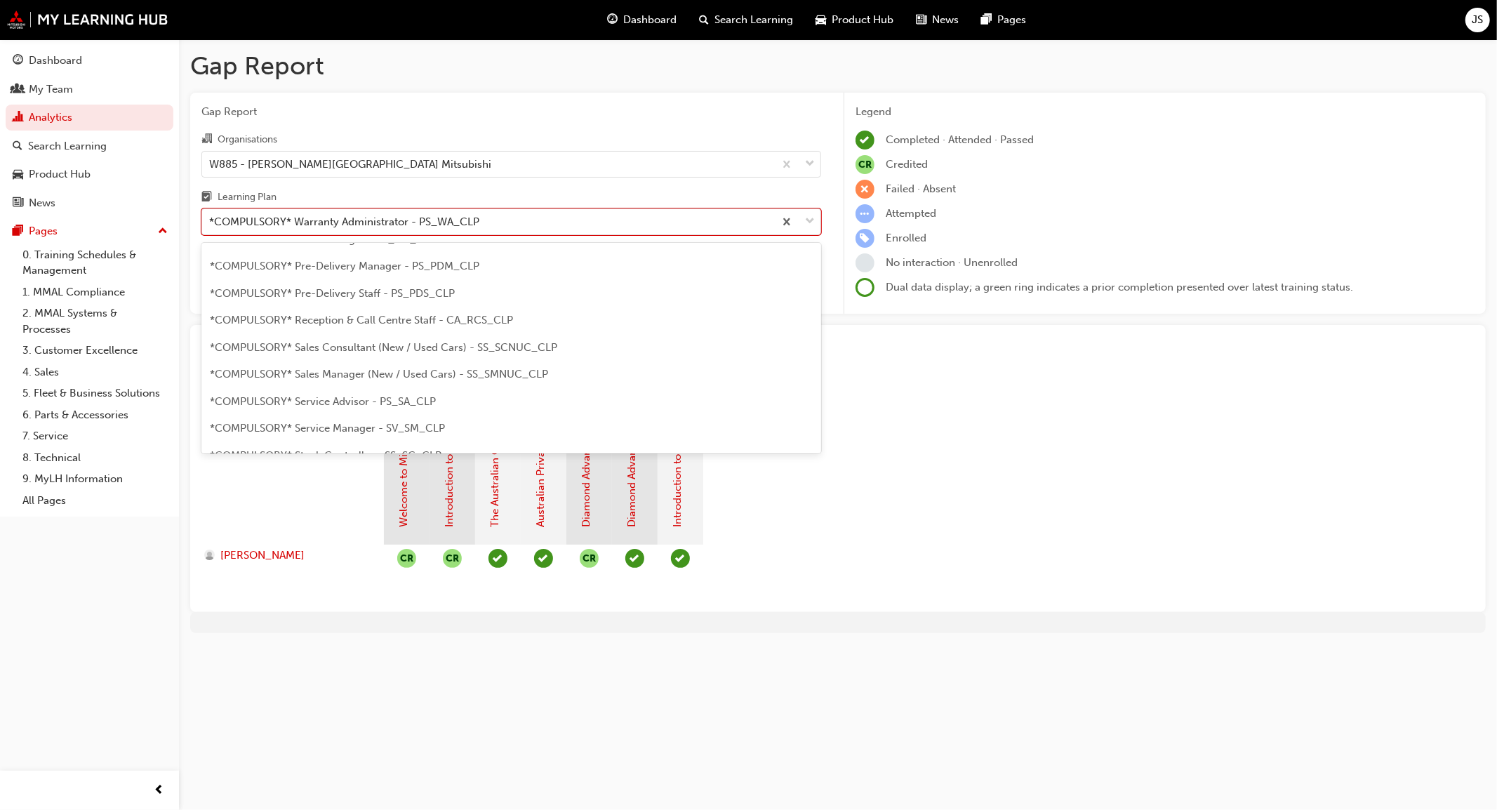
click at [401, 265] on span "*COMPULSORY* Pre-Delivery Manager - PS_PDM_CLP" at bounding box center [344, 266] width 269 height 13
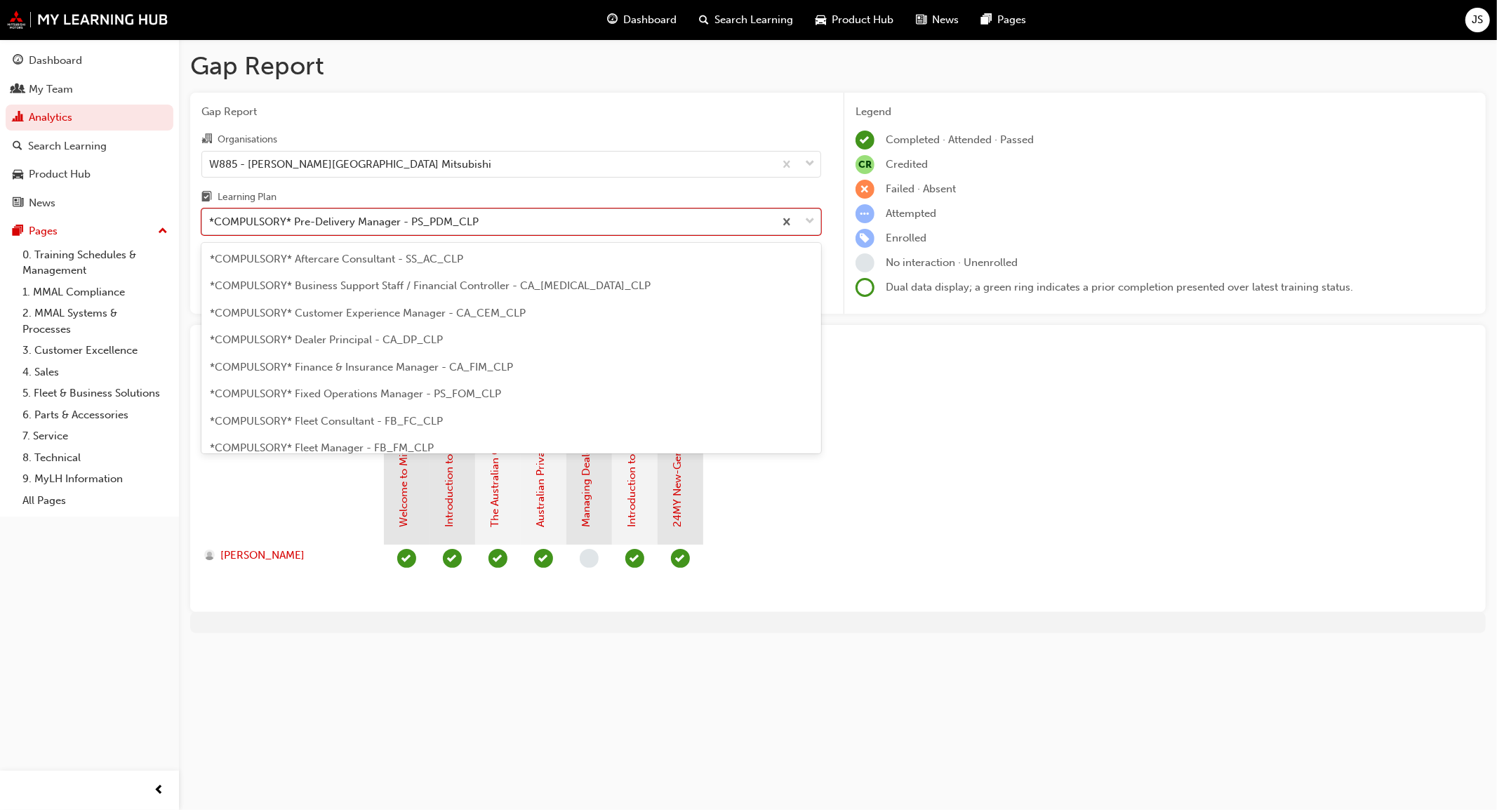
click at [520, 232] on div "*COMPULSORY* Pre-Delivery Manager - PS_PDM_CLP" at bounding box center [488, 222] width 572 height 25
click at [211, 227] on input "Learning Plan option *COMPULSORY* Pre-Delivery Manager - PS_PDM_CLP, selected. …" at bounding box center [209, 221] width 1 height 12
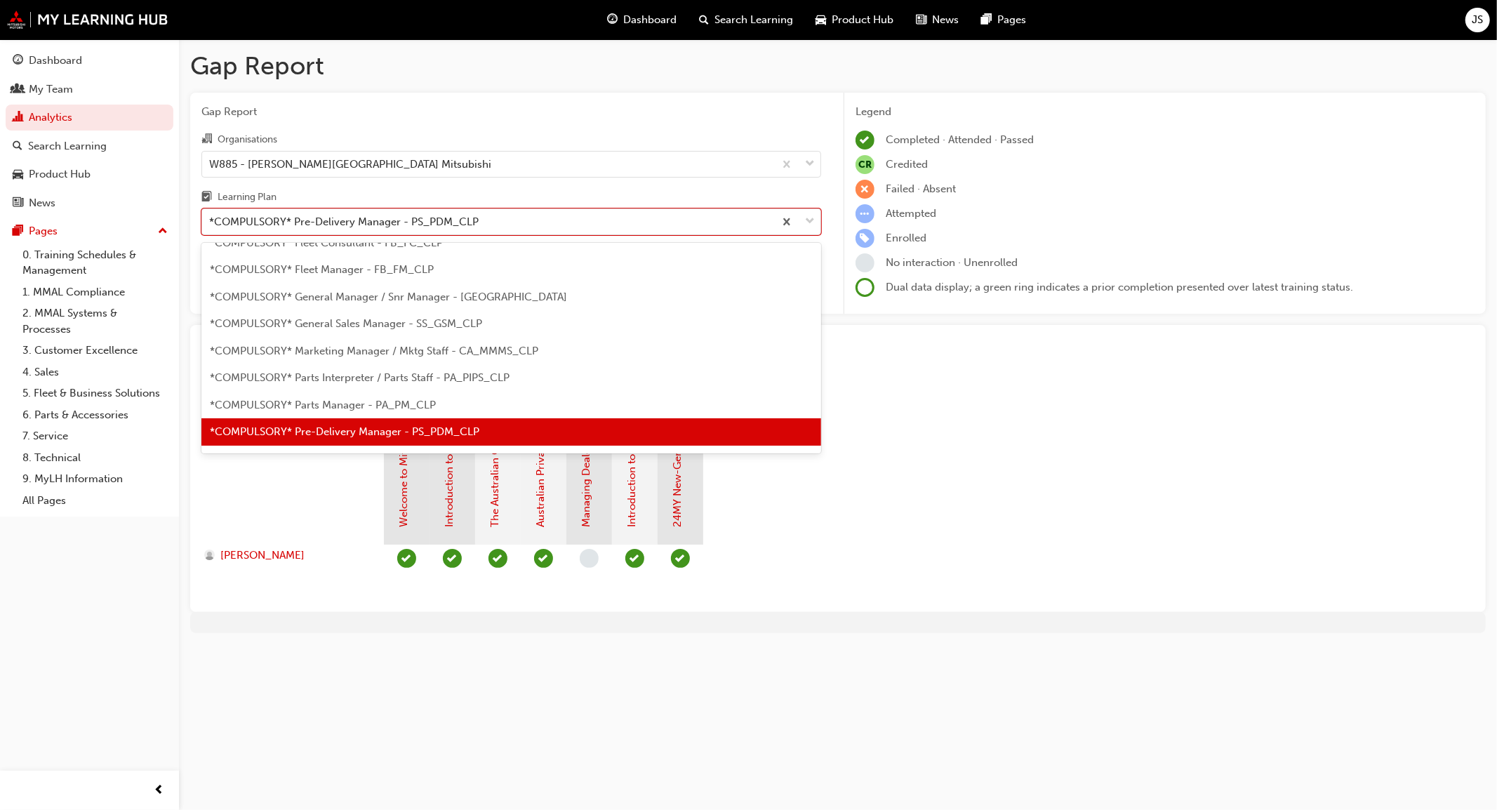
scroll to position [256, 0]
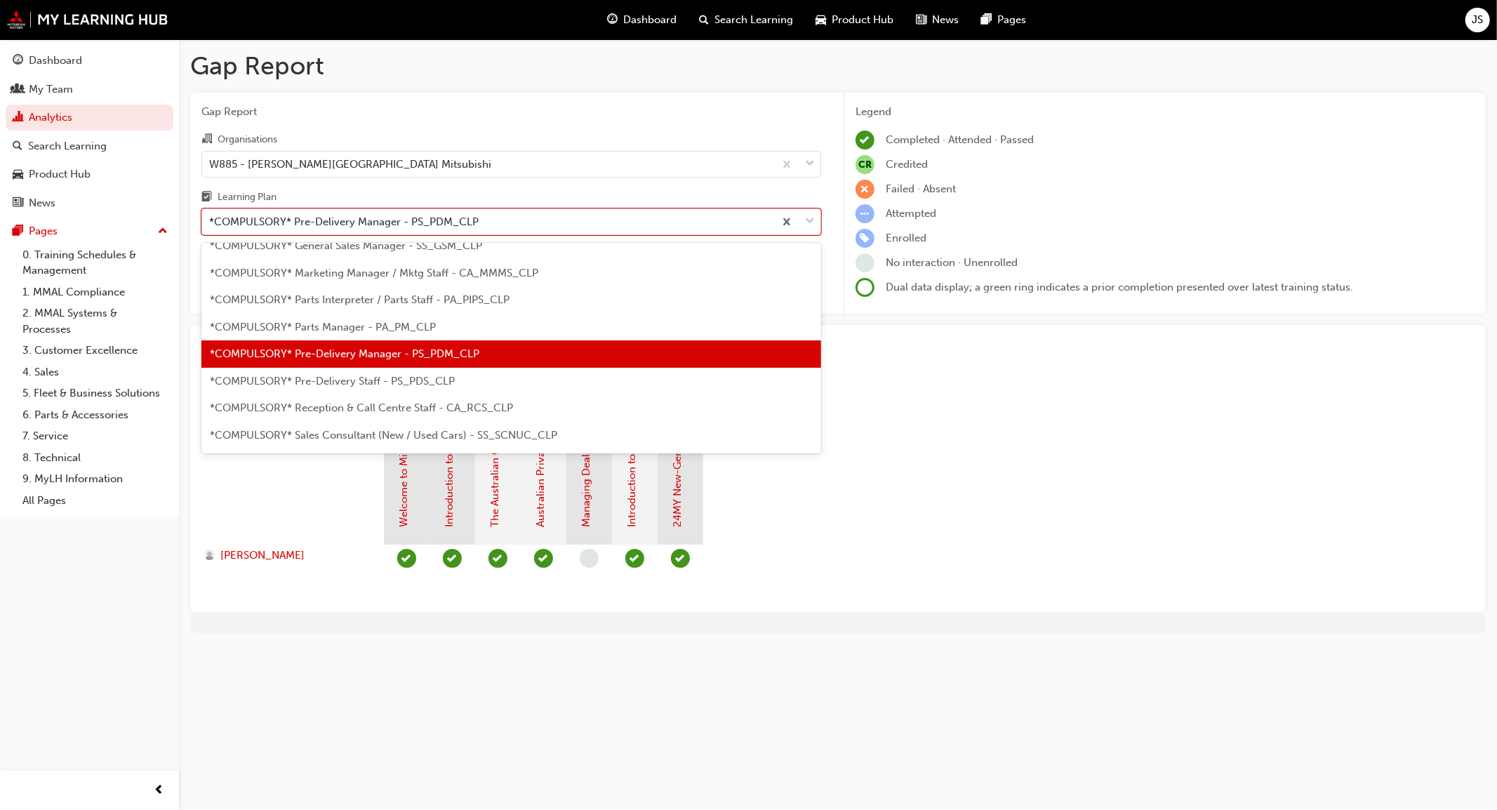
click at [414, 386] on span "*COMPULSORY* Pre-Delivery Staff - PS_PDS_CLP" at bounding box center [332, 381] width 245 height 13
